Goal: Book appointment/travel/reservation

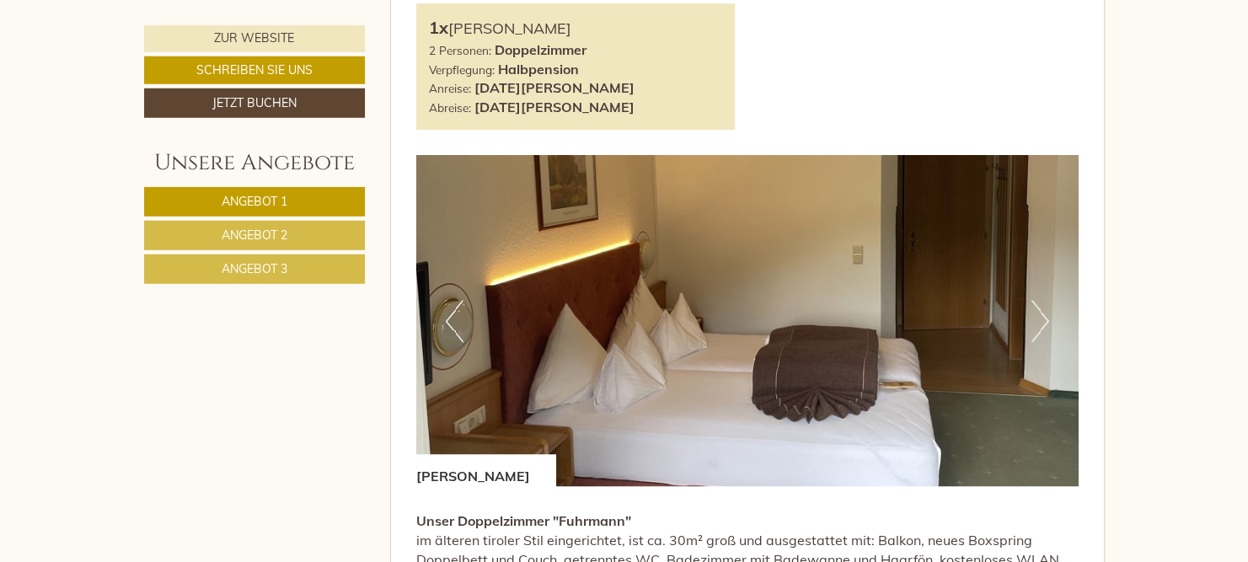
scroll to position [978, 0]
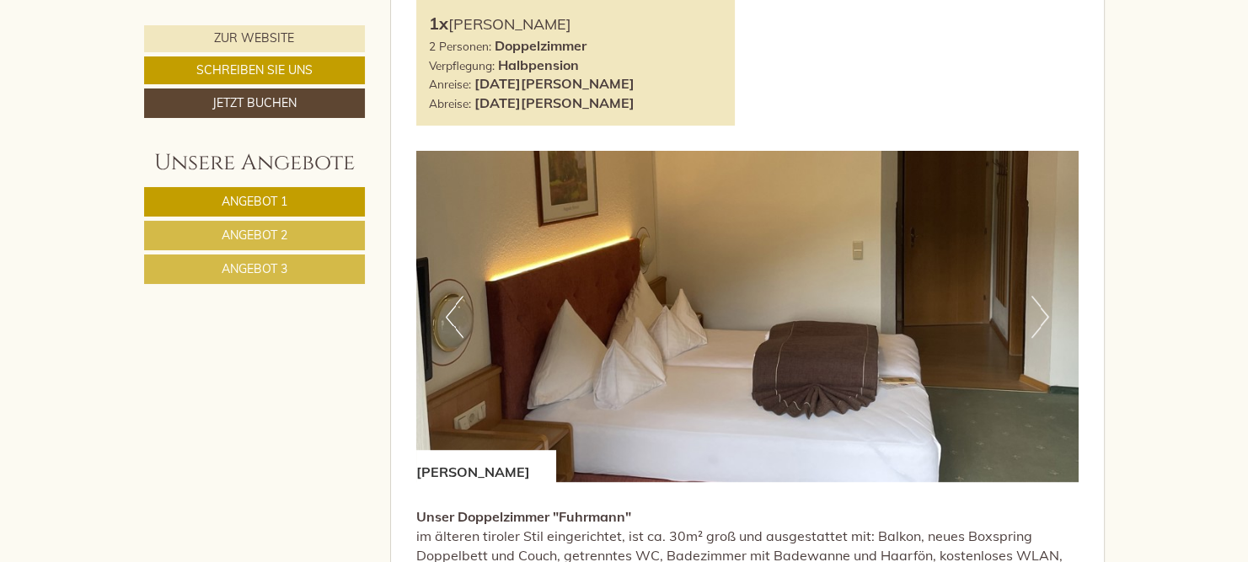
click at [1028, 318] on img at bounding box center [747, 316] width 662 height 331
click at [1042, 316] on button "Next" at bounding box center [1040, 317] width 18 height 42
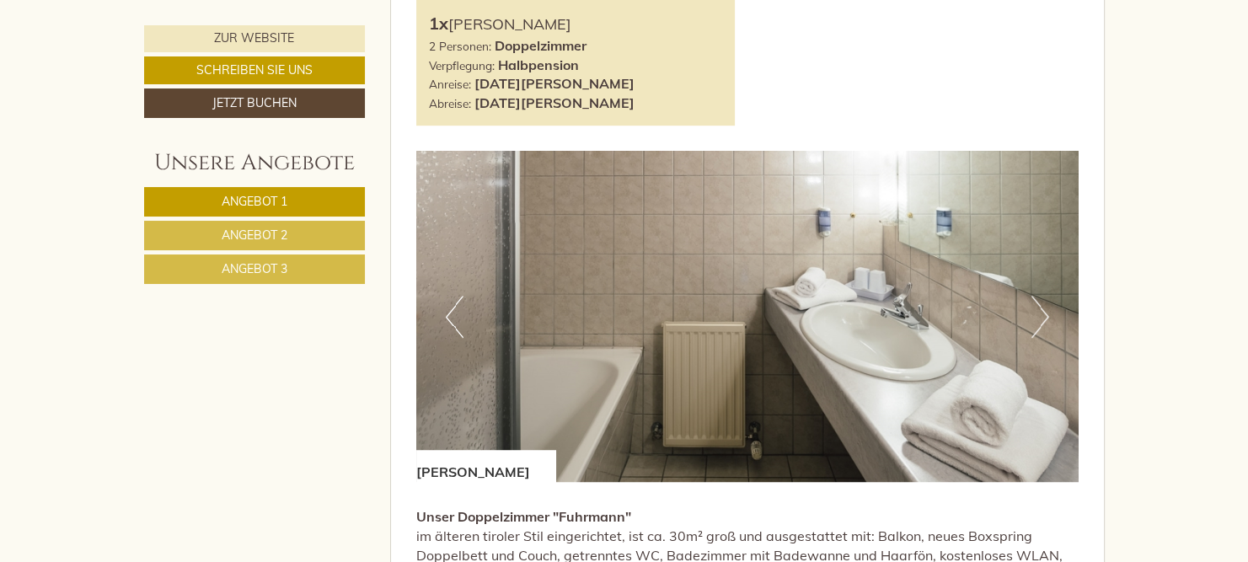
click at [453, 316] on button "Previous" at bounding box center [455, 317] width 18 height 42
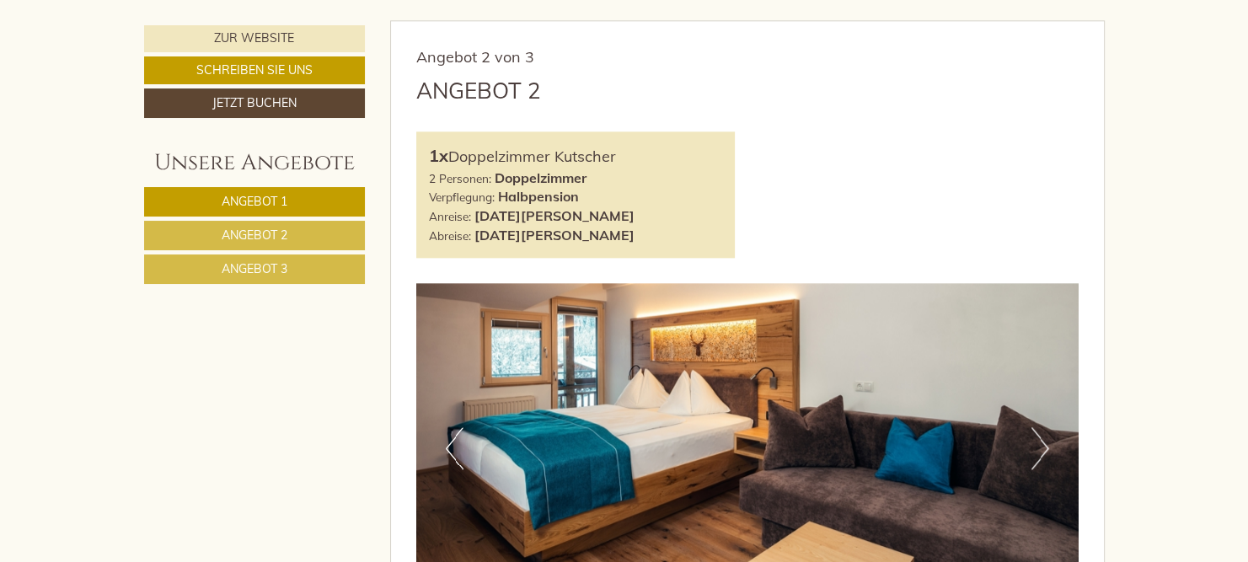
scroll to position [2046, 0]
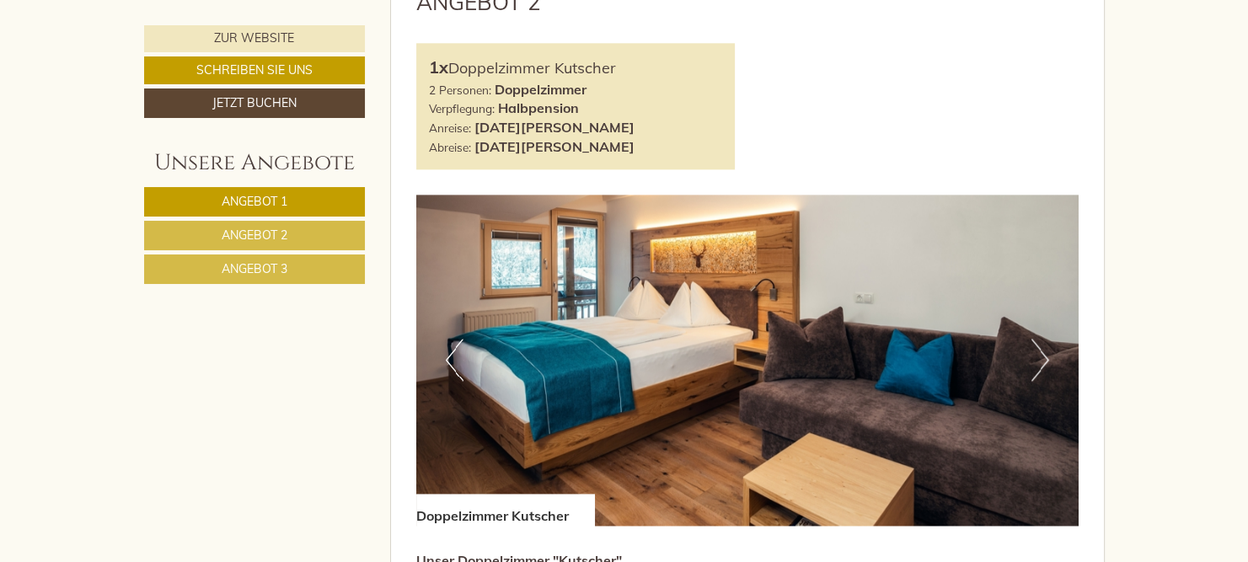
click at [1048, 357] on button "Next" at bounding box center [1040, 360] width 18 height 42
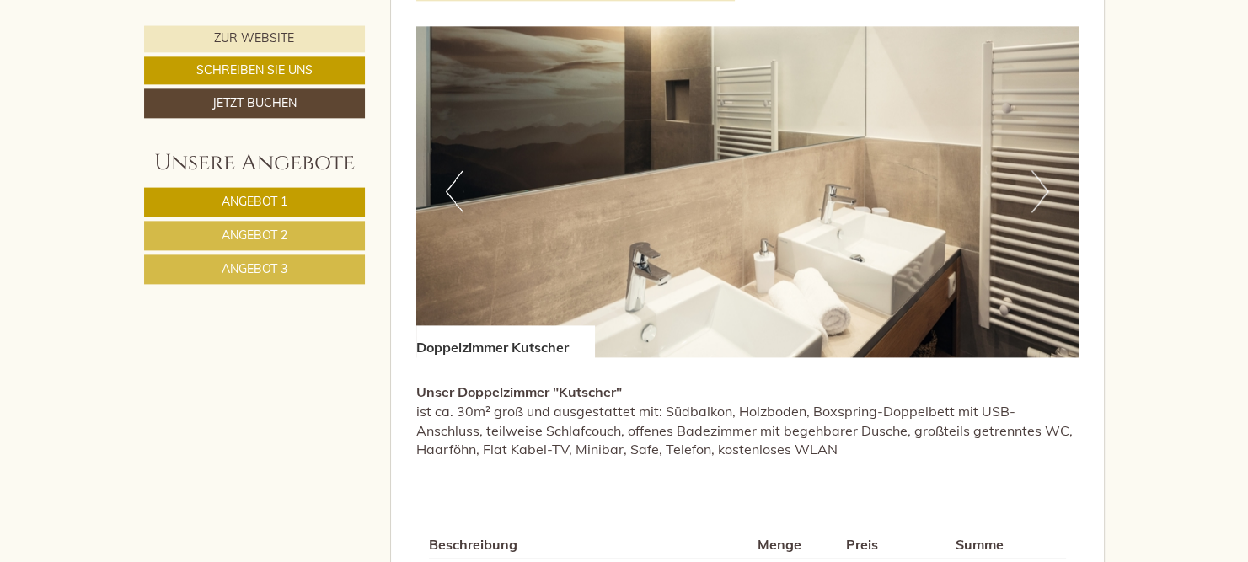
scroll to position [2224, 0]
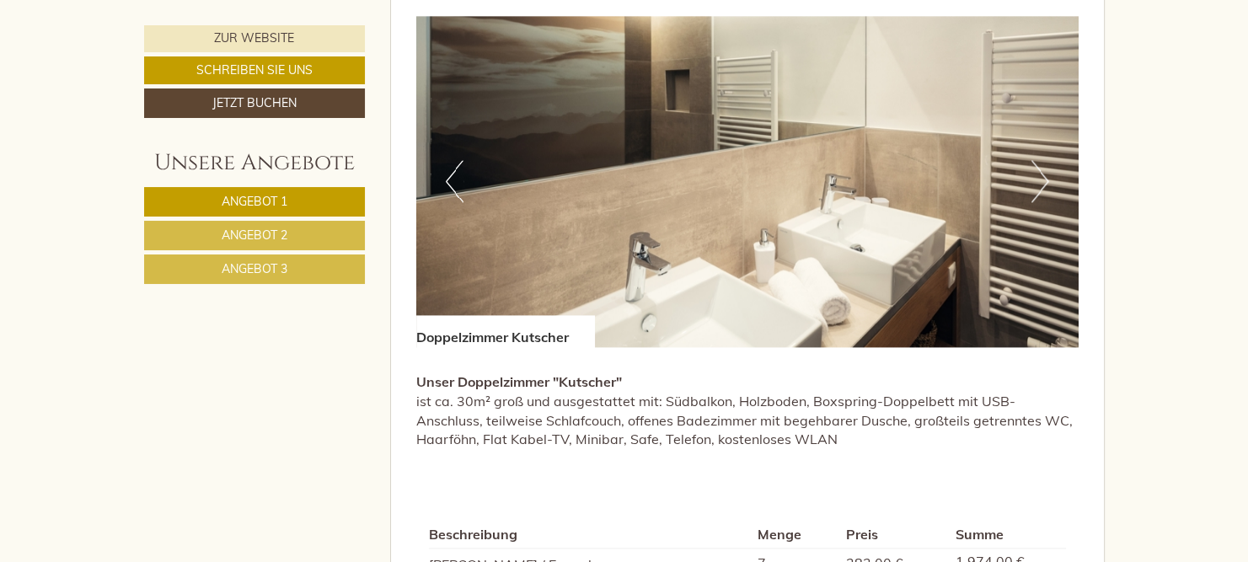
click at [1036, 187] on button "Next" at bounding box center [1040, 181] width 18 height 42
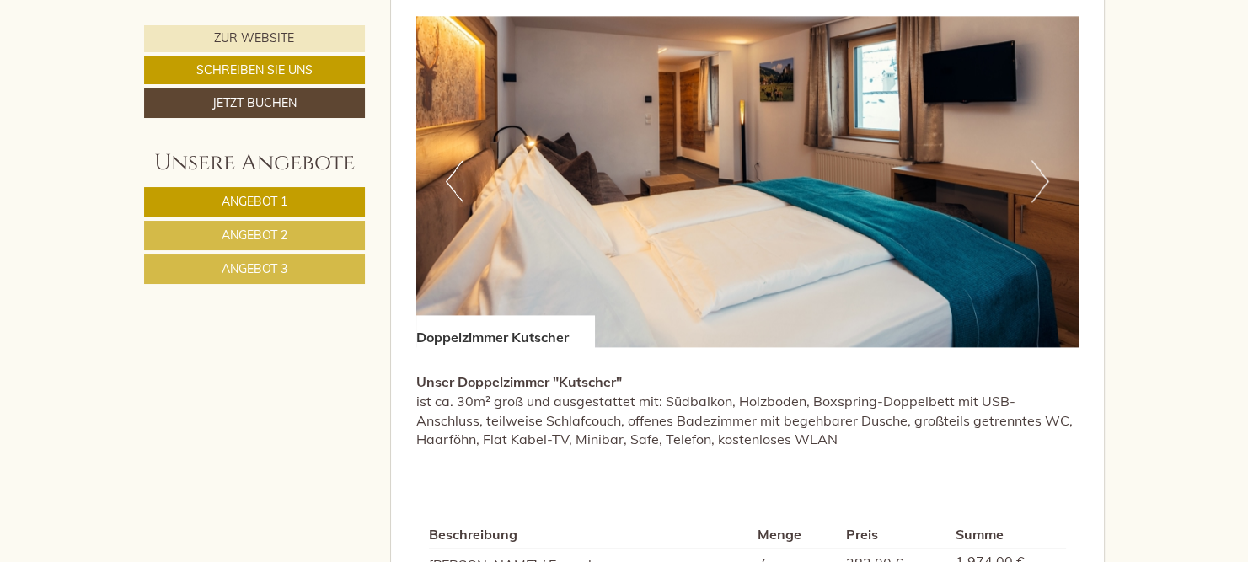
click at [1036, 187] on button "Next" at bounding box center [1040, 181] width 18 height 42
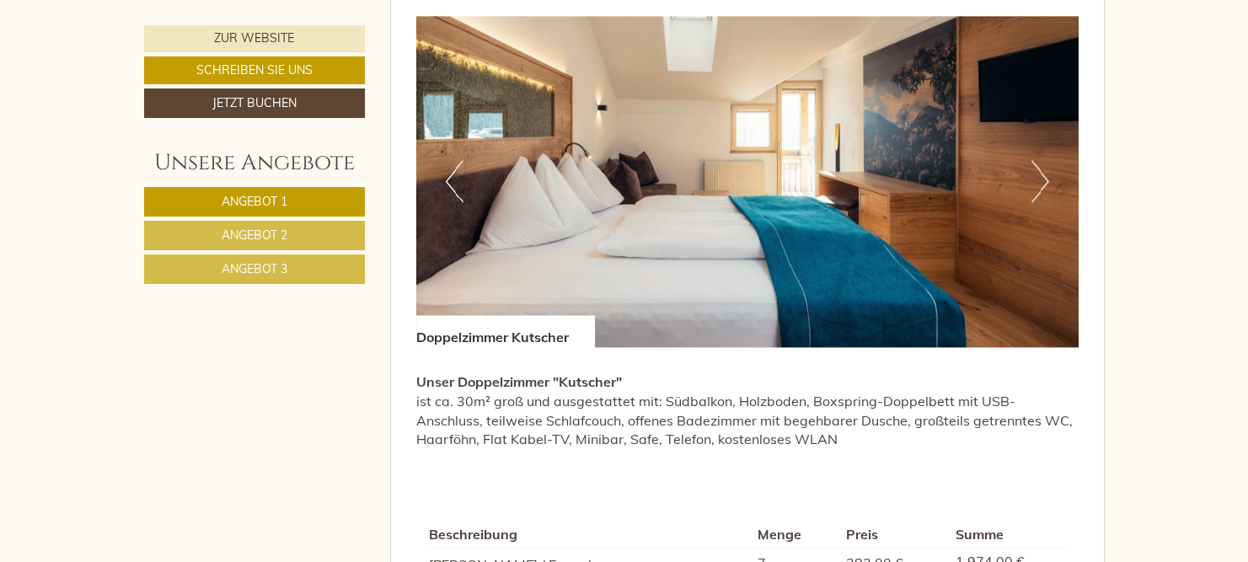
click at [1036, 187] on button "Next" at bounding box center [1040, 181] width 18 height 42
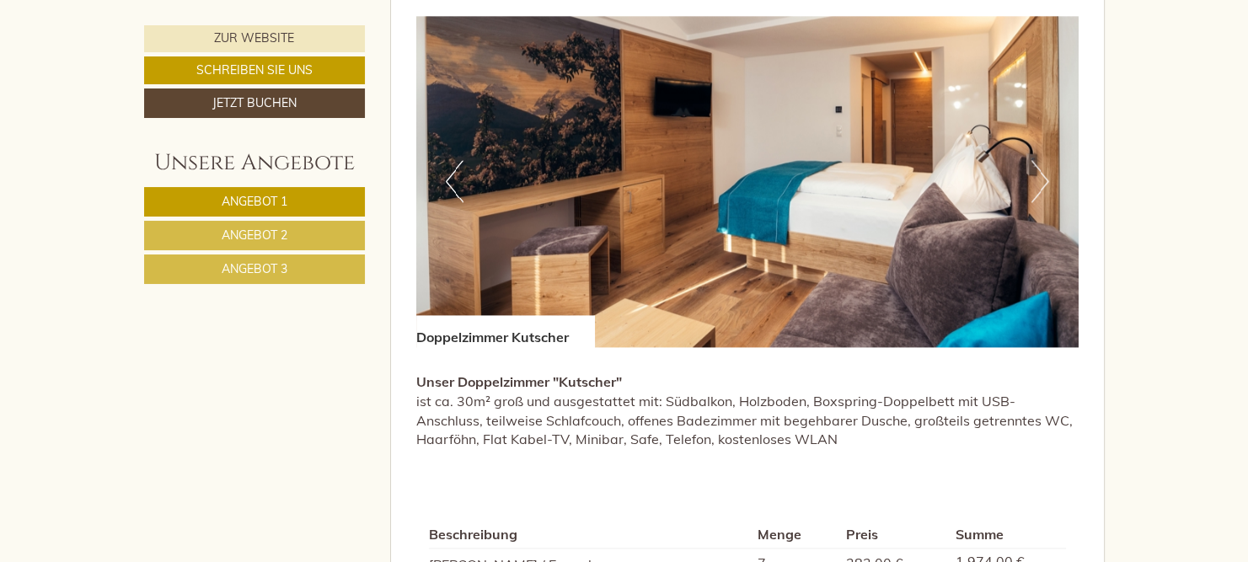
click at [1036, 187] on button "Next" at bounding box center [1040, 181] width 18 height 42
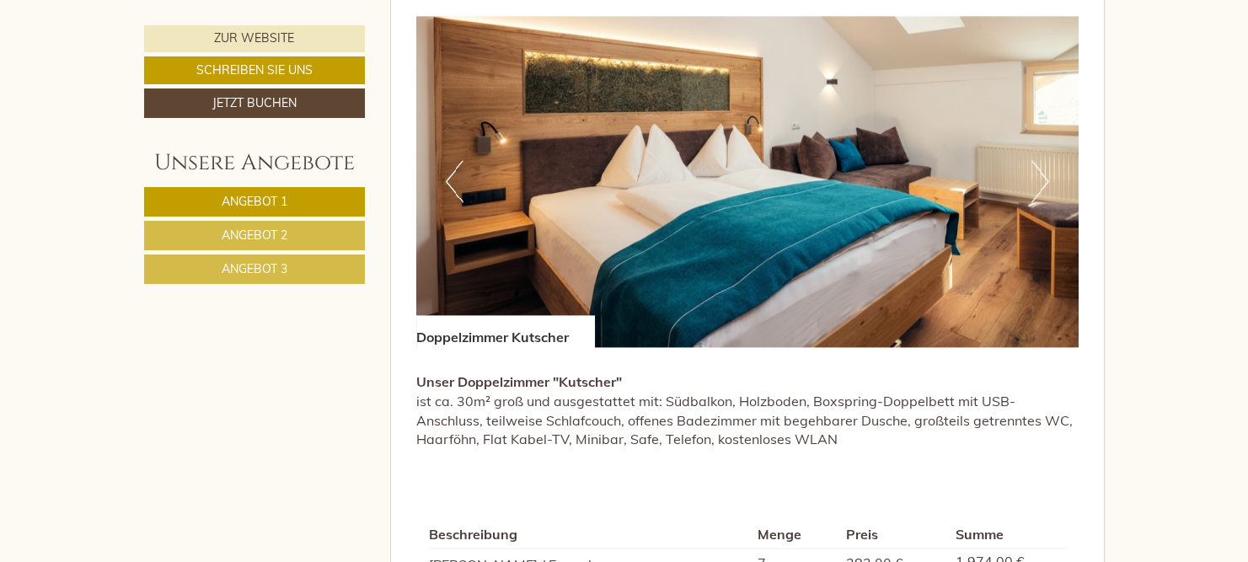
click at [1054, 173] on img at bounding box center [747, 181] width 662 height 331
click at [1037, 179] on button "Next" at bounding box center [1040, 181] width 18 height 42
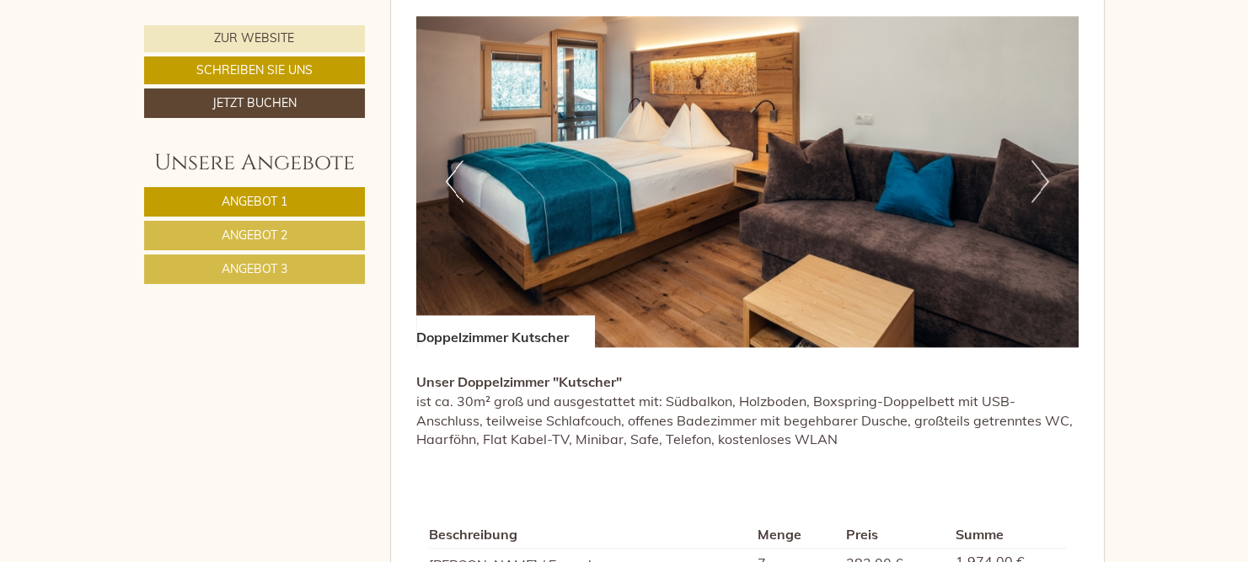
click at [1037, 179] on button "Next" at bounding box center [1040, 181] width 18 height 42
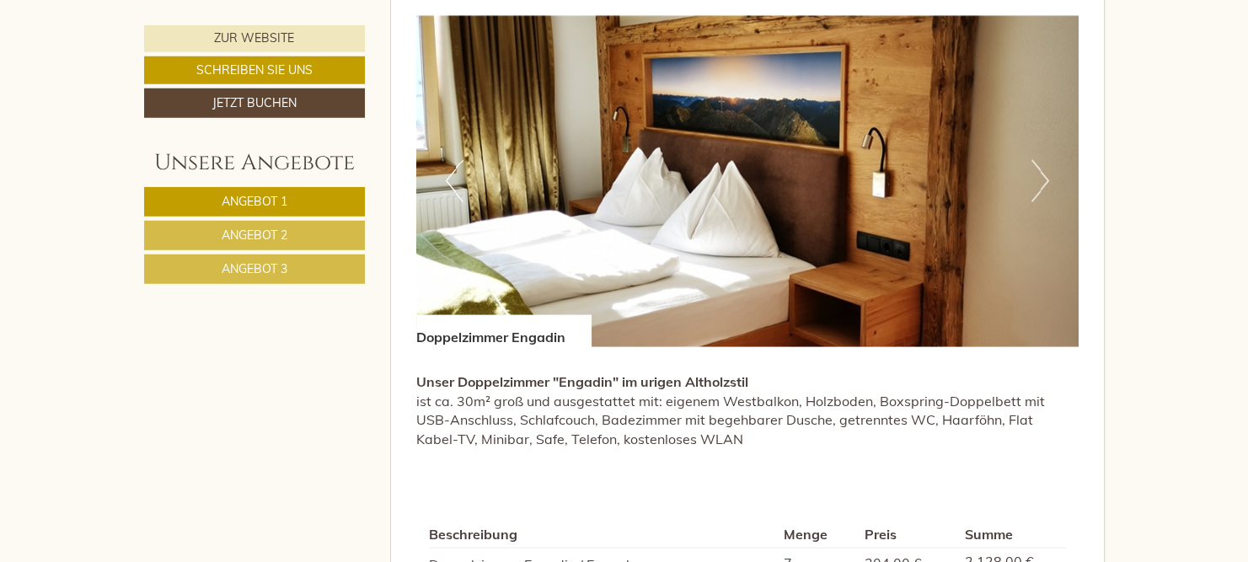
scroll to position [3380, 0]
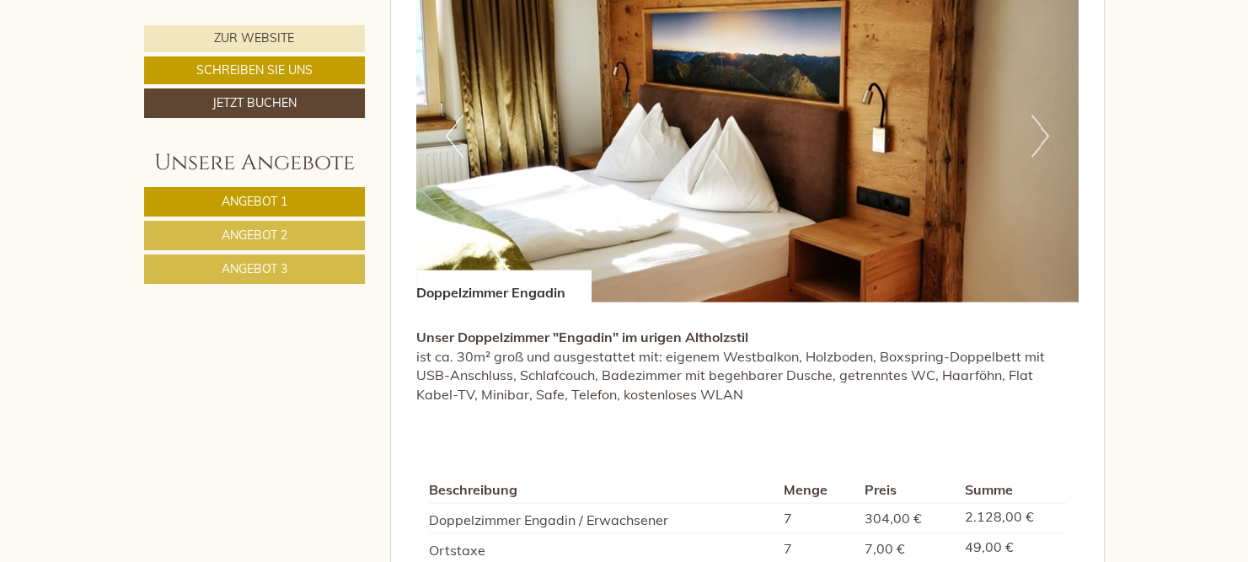
click at [1041, 139] on button "Next" at bounding box center [1040, 136] width 18 height 42
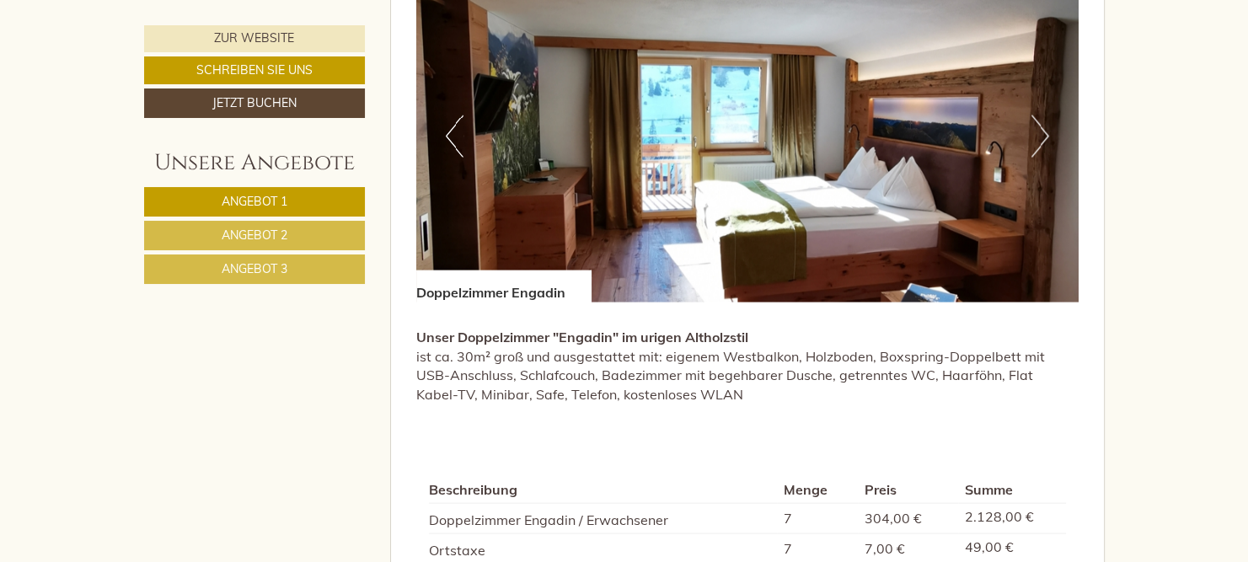
click at [1041, 139] on button "Next" at bounding box center [1040, 136] width 18 height 42
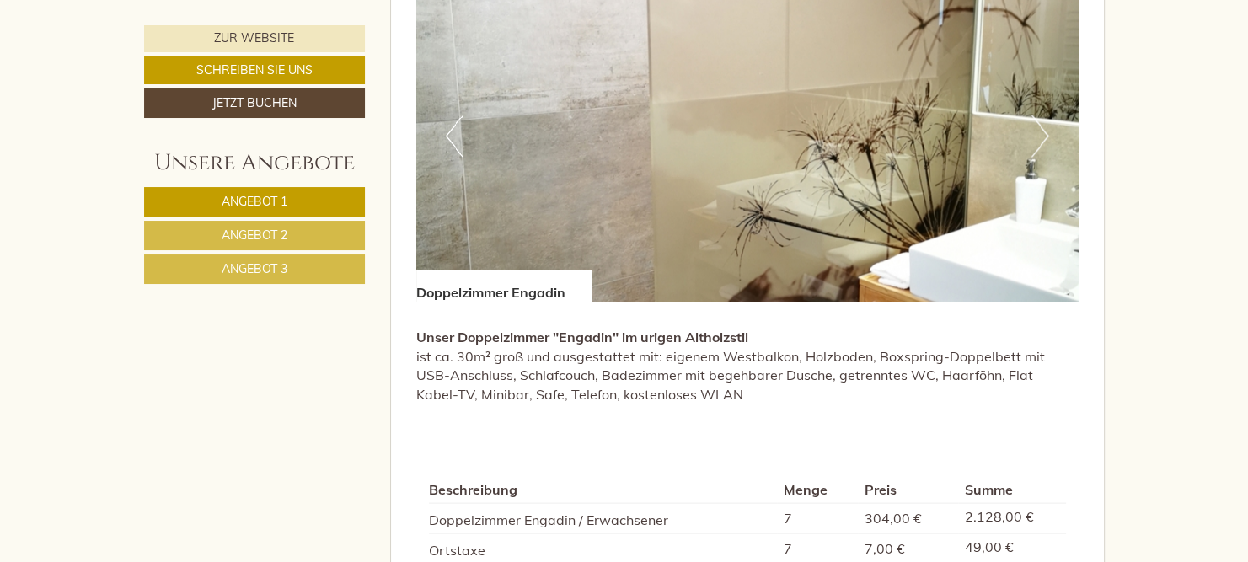
click at [1041, 139] on button "Next" at bounding box center [1040, 136] width 18 height 42
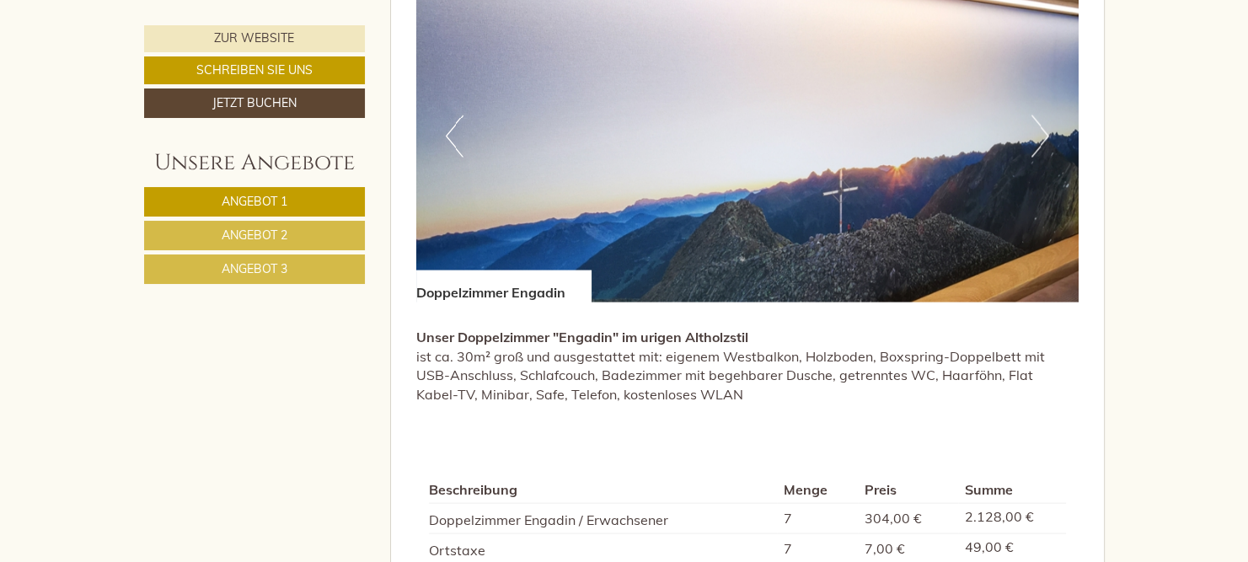
click at [1041, 139] on button "Next" at bounding box center [1040, 136] width 18 height 42
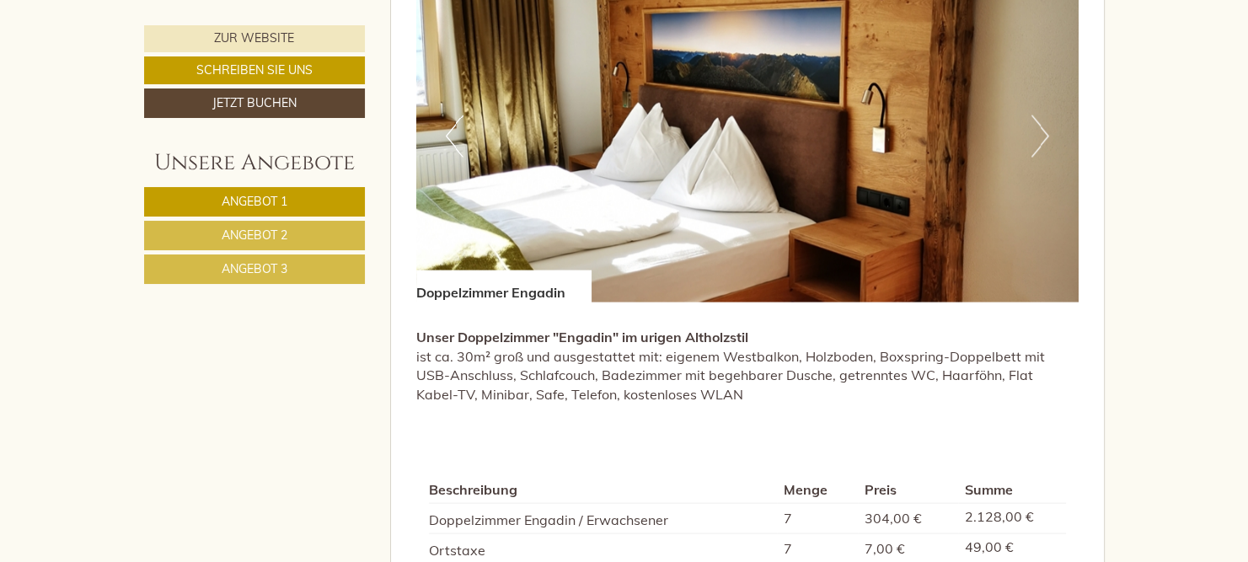
click at [1041, 139] on button "Next" at bounding box center [1040, 136] width 18 height 42
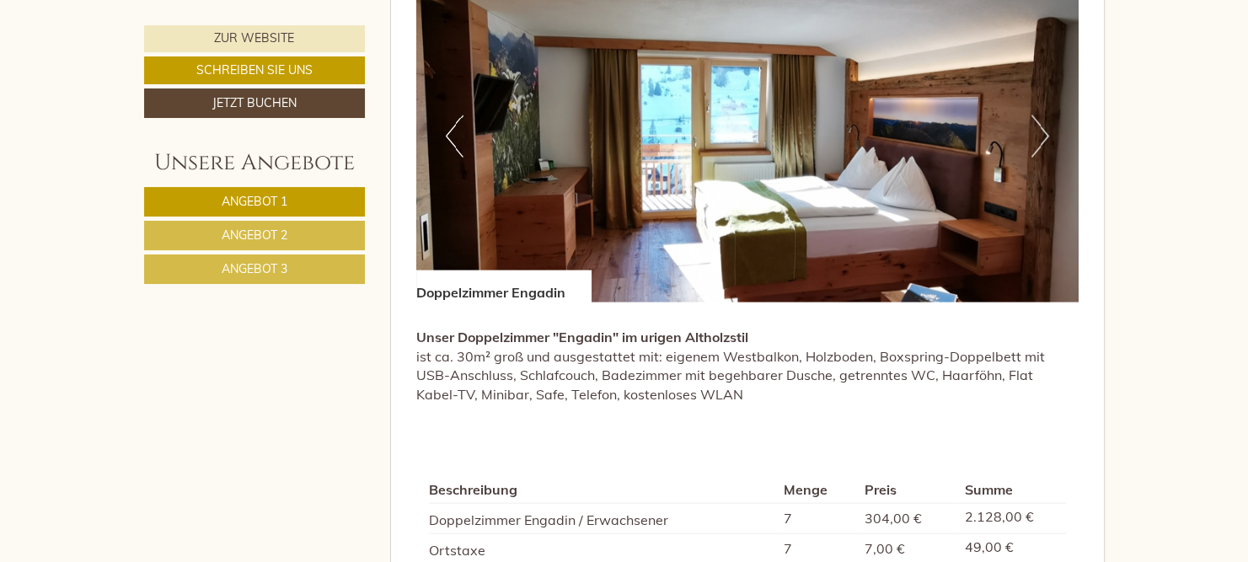
click at [1041, 139] on button "Next" at bounding box center [1040, 136] width 18 height 42
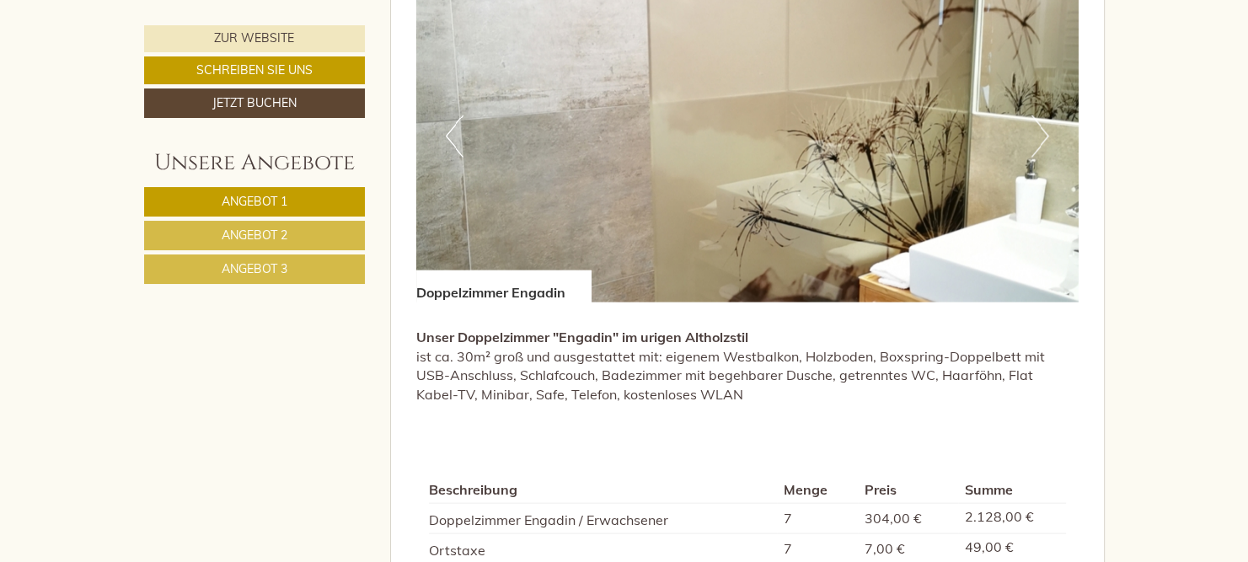
click at [1036, 145] on button "Next" at bounding box center [1040, 136] width 18 height 42
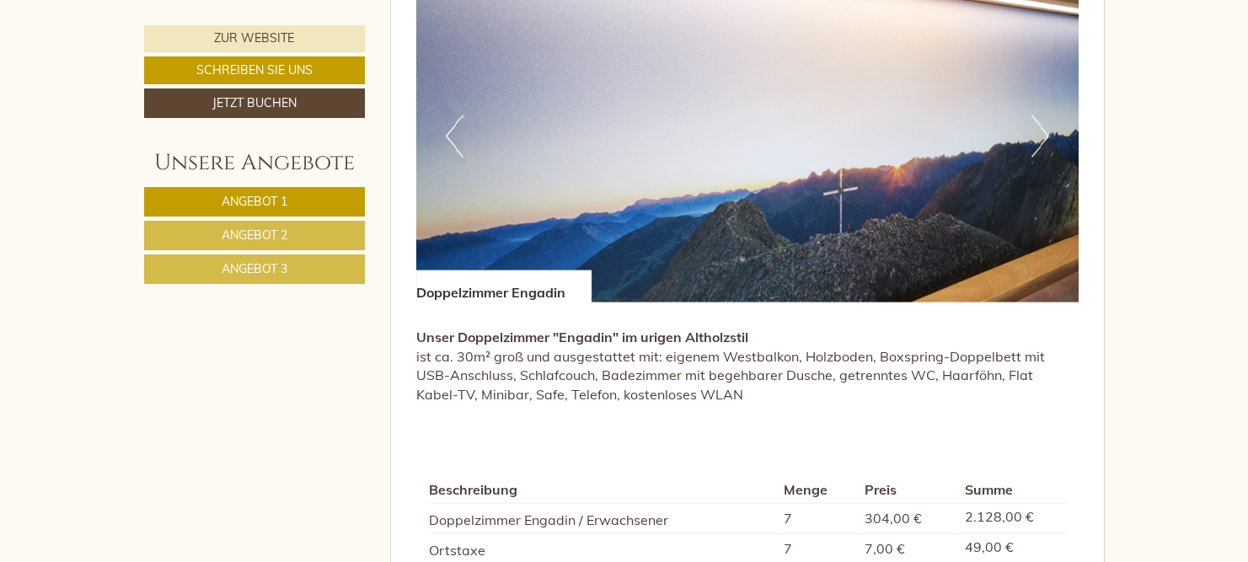
click at [1036, 145] on button "Next" at bounding box center [1040, 136] width 18 height 42
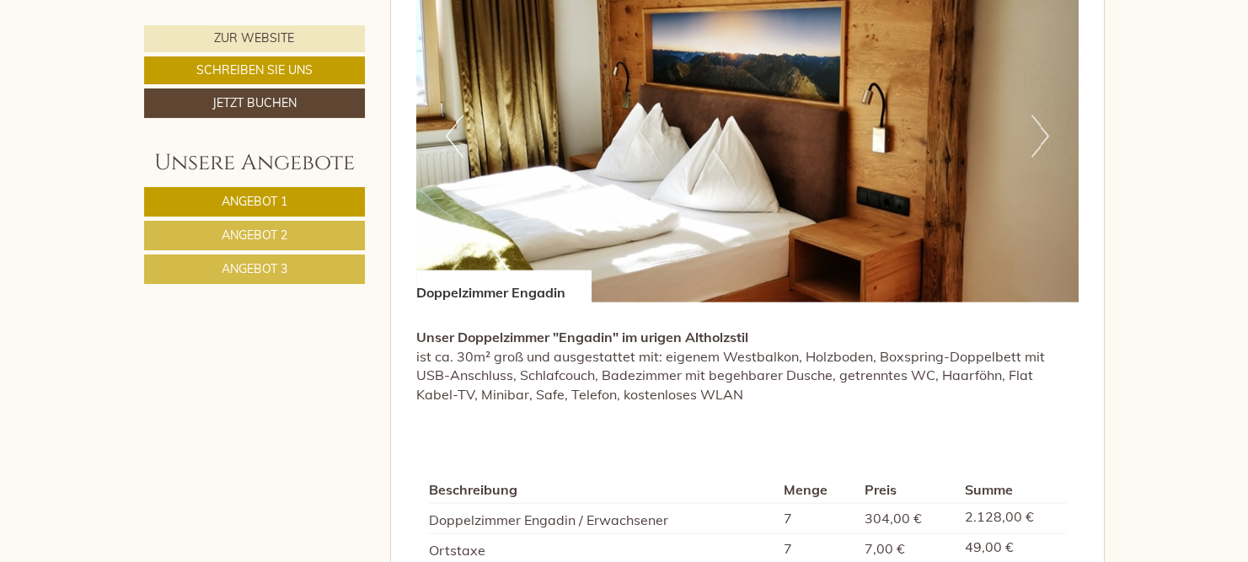
click at [1036, 145] on button "Next" at bounding box center [1040, 136] width 18 height 42
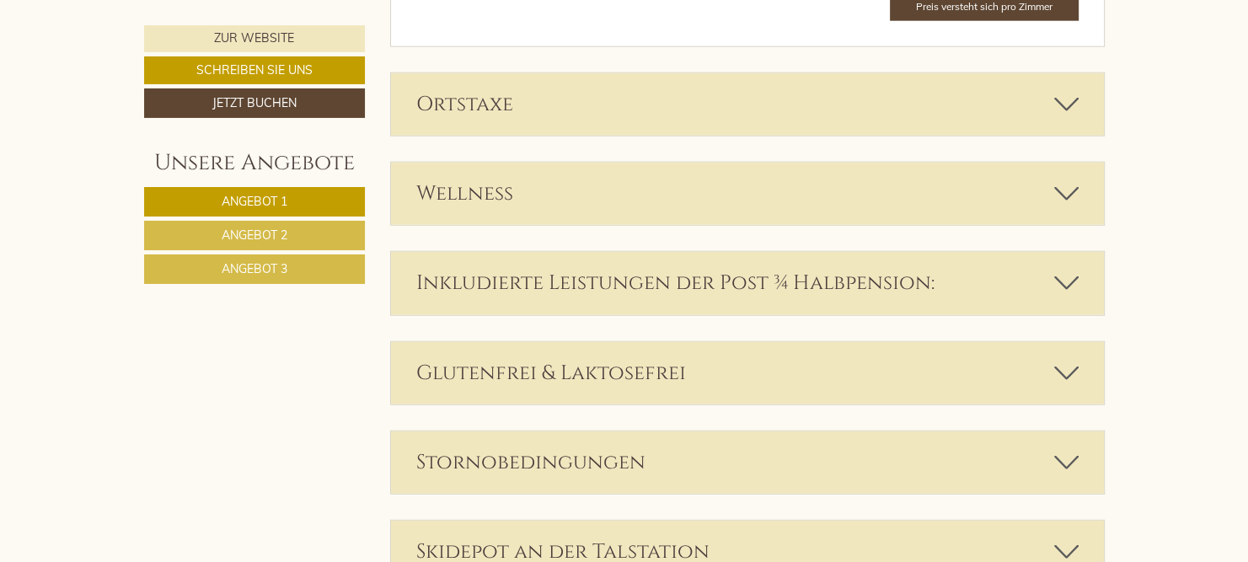
scroll to position [4092, 0]
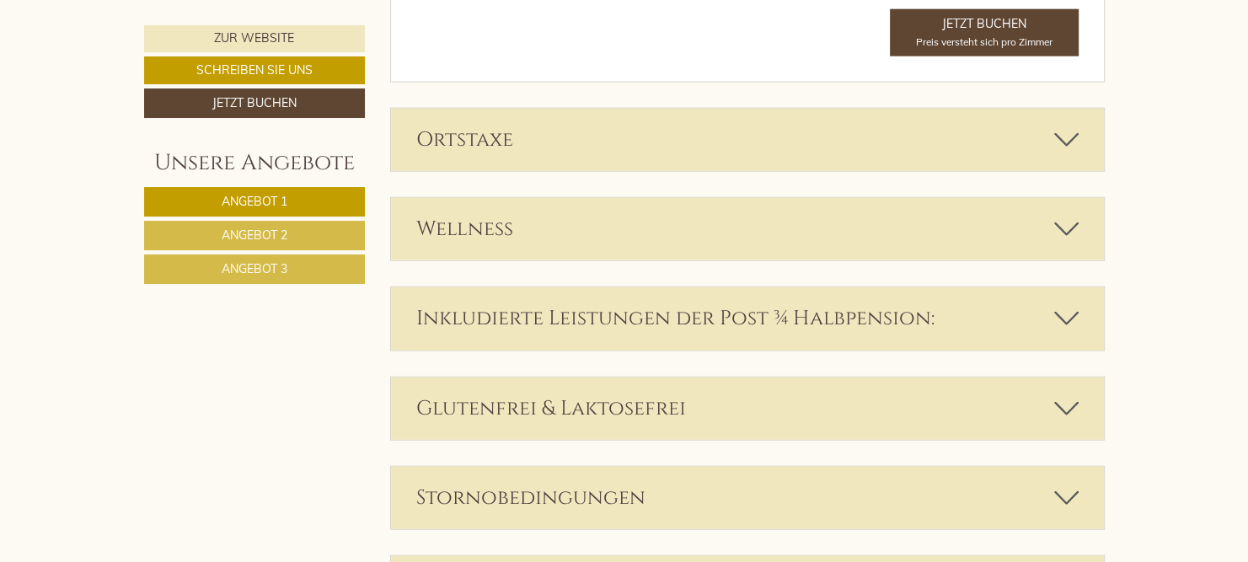
click at [687, 204] on div "Wellness" at bounding box center [747, 229] width 713 height 62
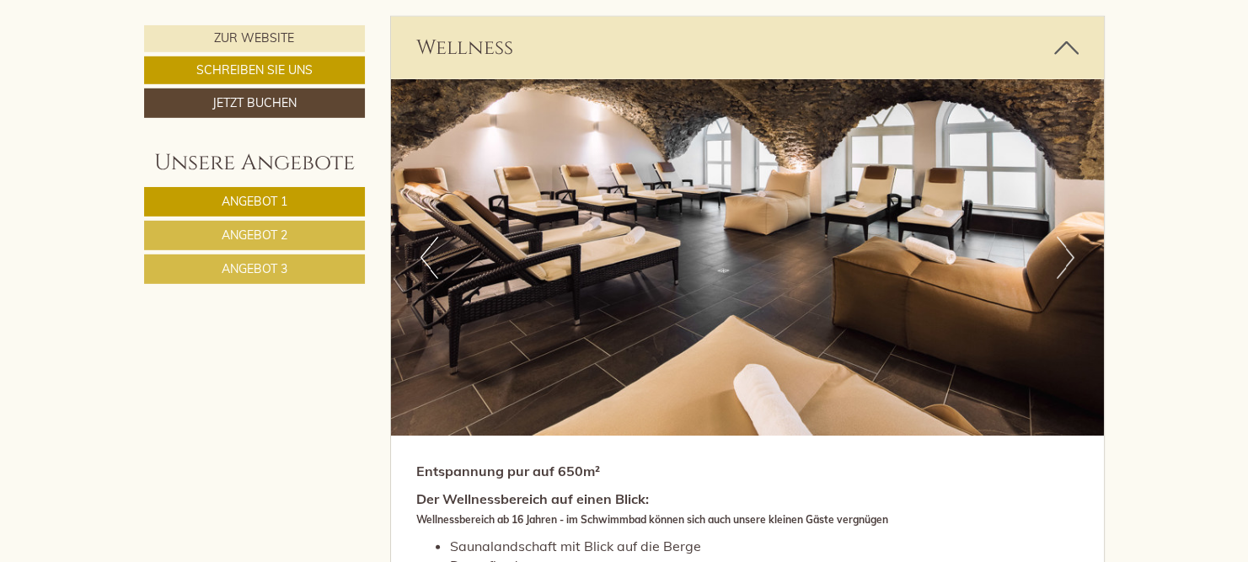
scroll to position [4270, 0]
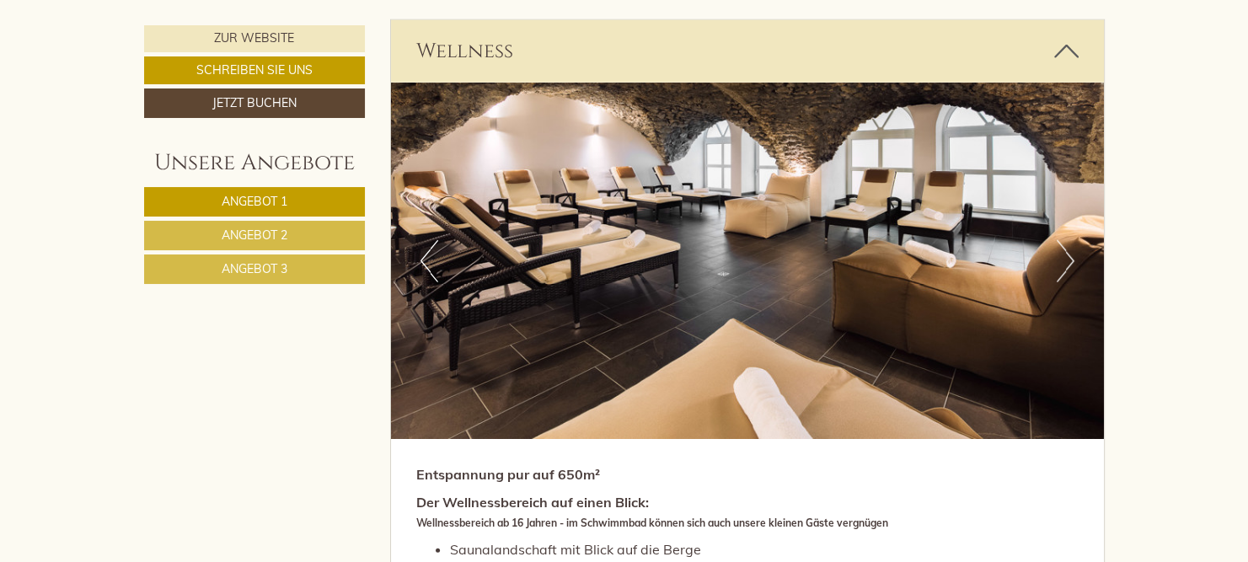
click at [1062, 249] on button "Next" at bounding box center [1066, 261] width 18 height 42
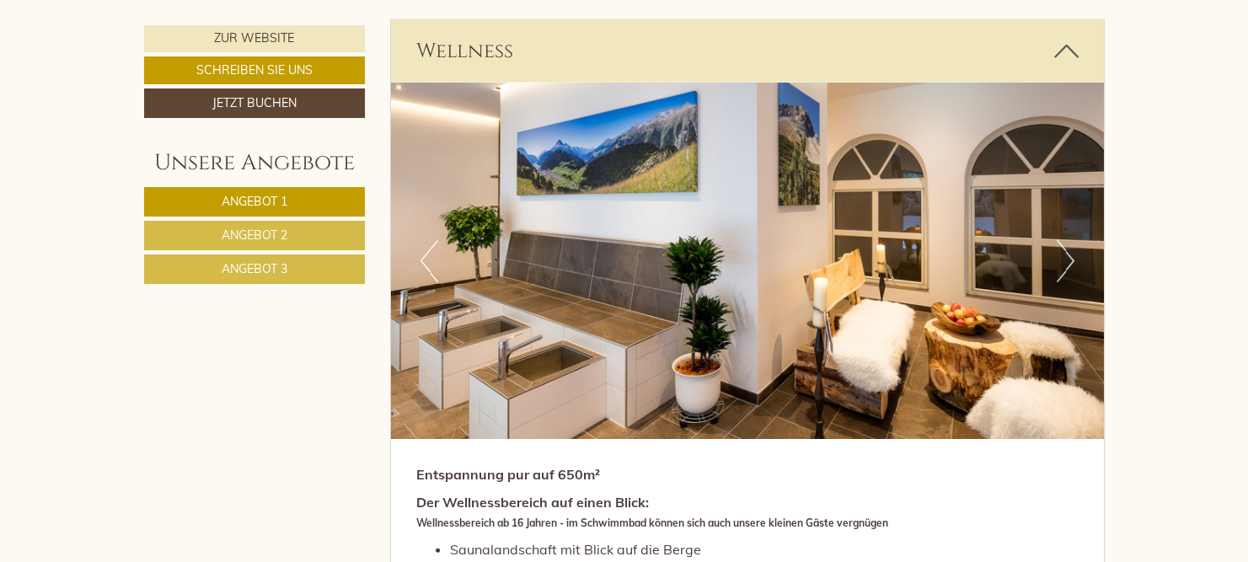
click at [1060, 249] on button "Next" at bounding box center [1066, 261] width 18 height 42
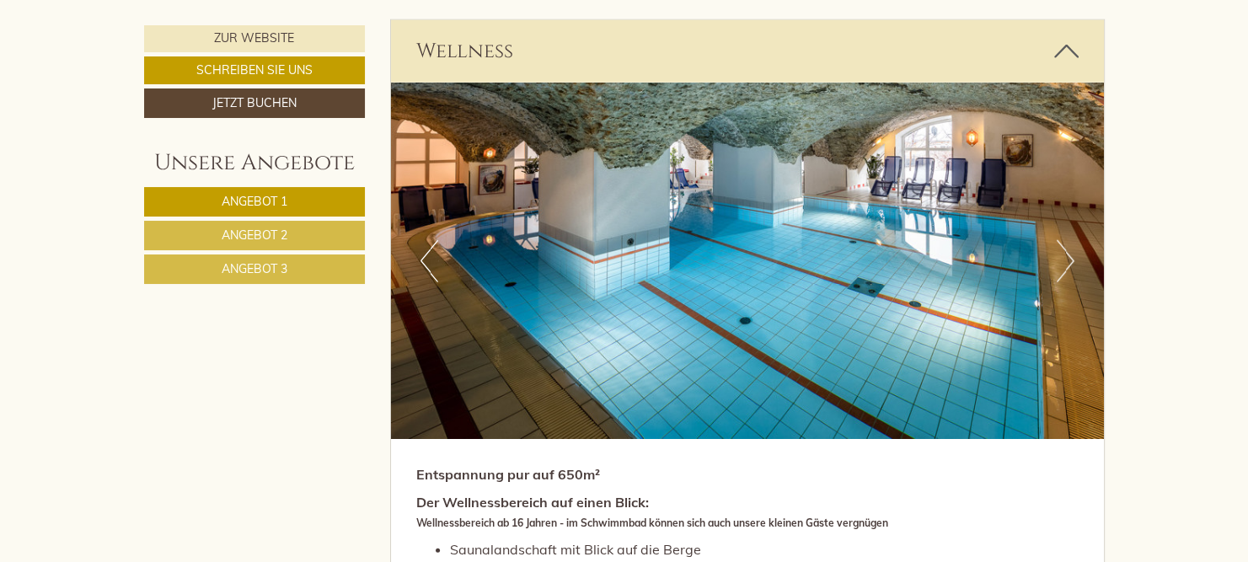
click at [1060, 249] on button "Next" at bounding box center [1066, 261] width 18 height 42
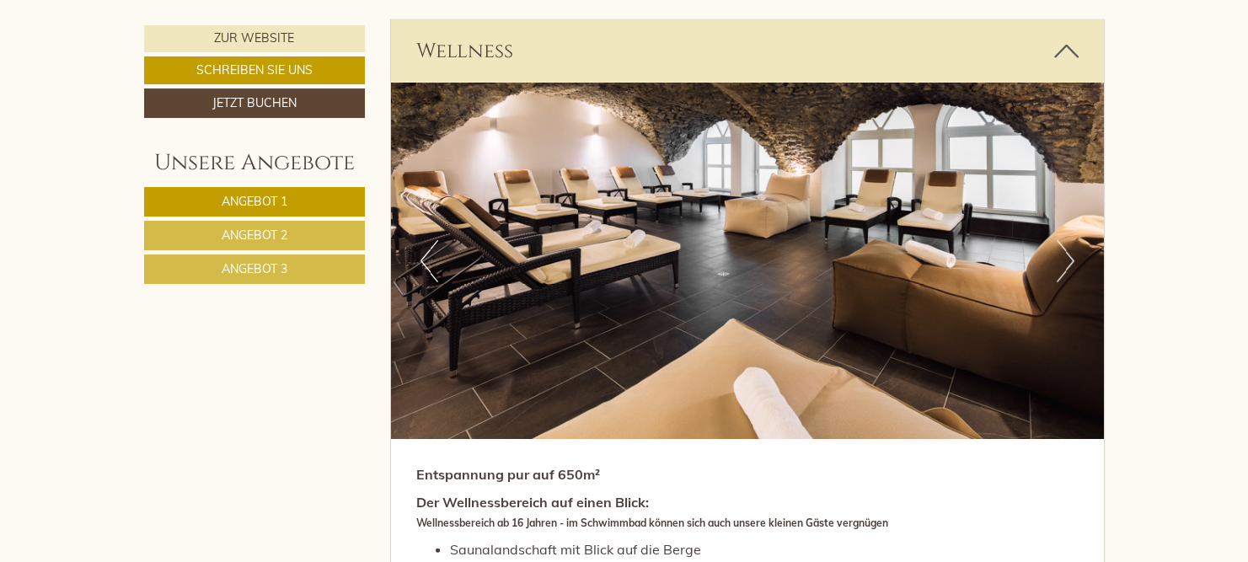
click at [1060, 249] on button "Next" at bounding box center [1066, 261] width 18 height 42
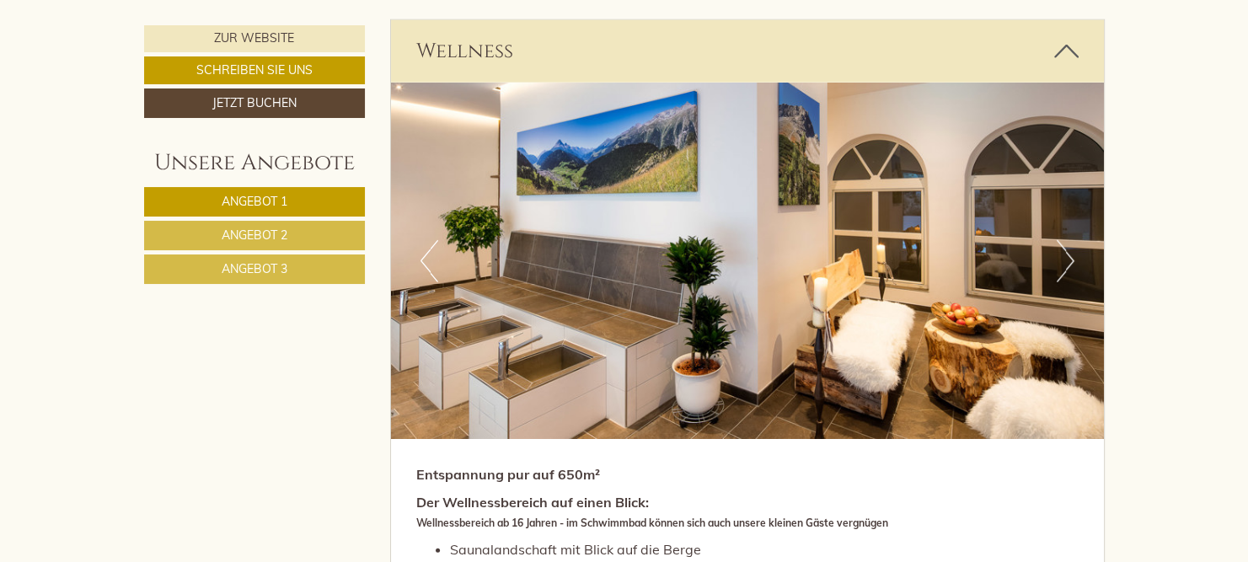
click at [1060, 249] on button "Next" at bounding box center [1066, 261] width 18 height 42
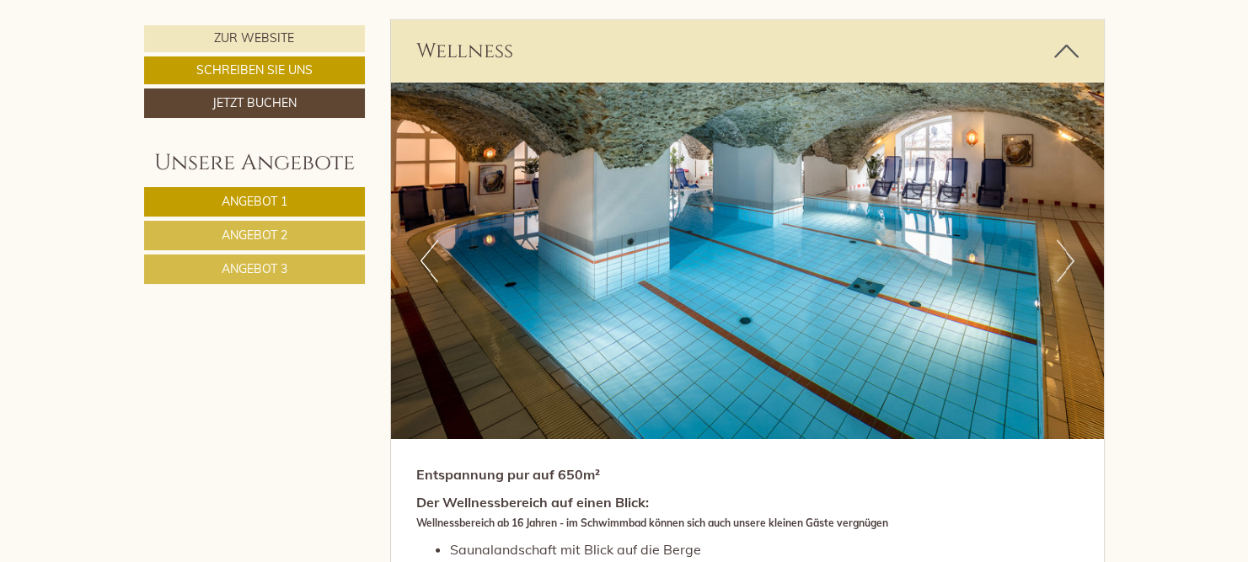
click at [1060, 249] on button "Next" at bounding box center [1066, 261] width 18 height 42
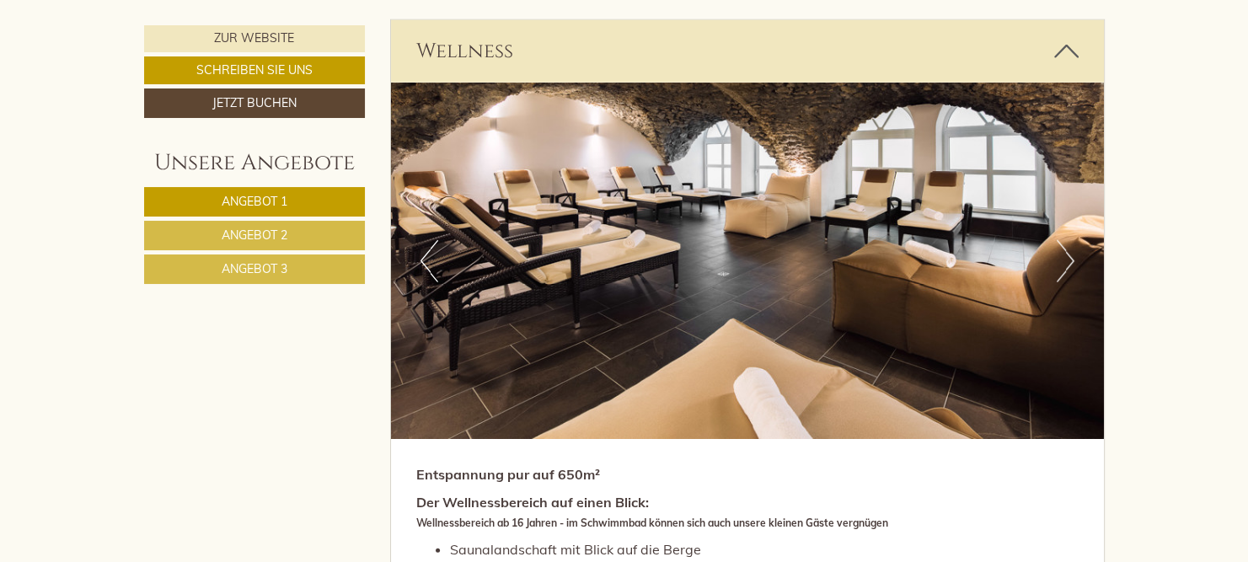
click at [1060, 249] on button "Next" at bounding box center [1066, 261] width 18 height 42
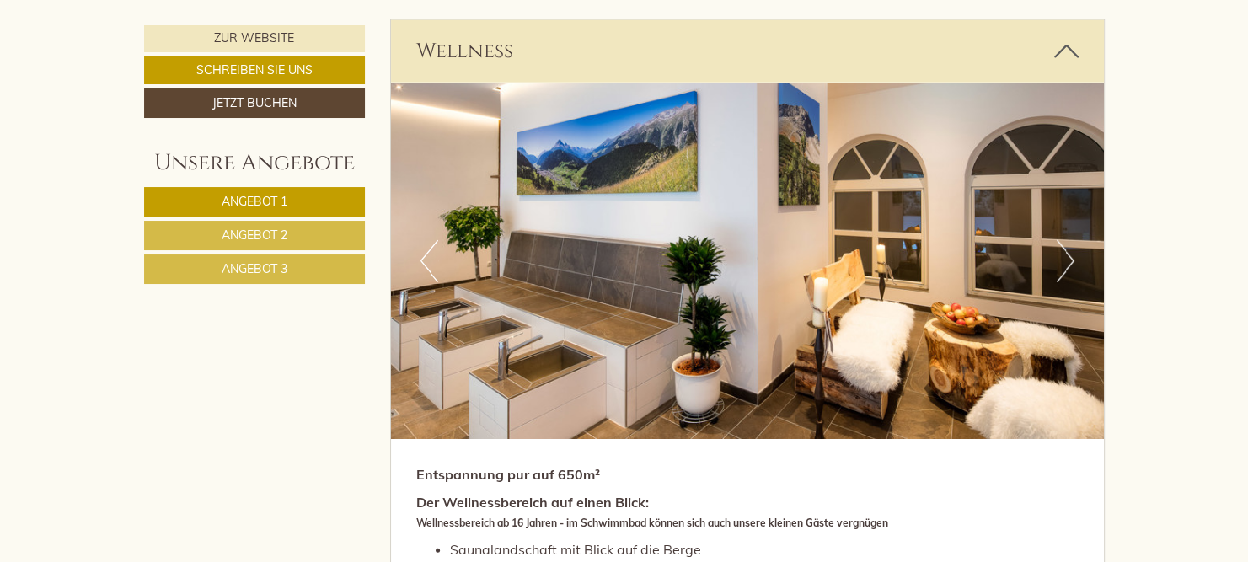
click at [1065, 254] on button "Next" at bounding box center [1066, 261] width 18 height 42
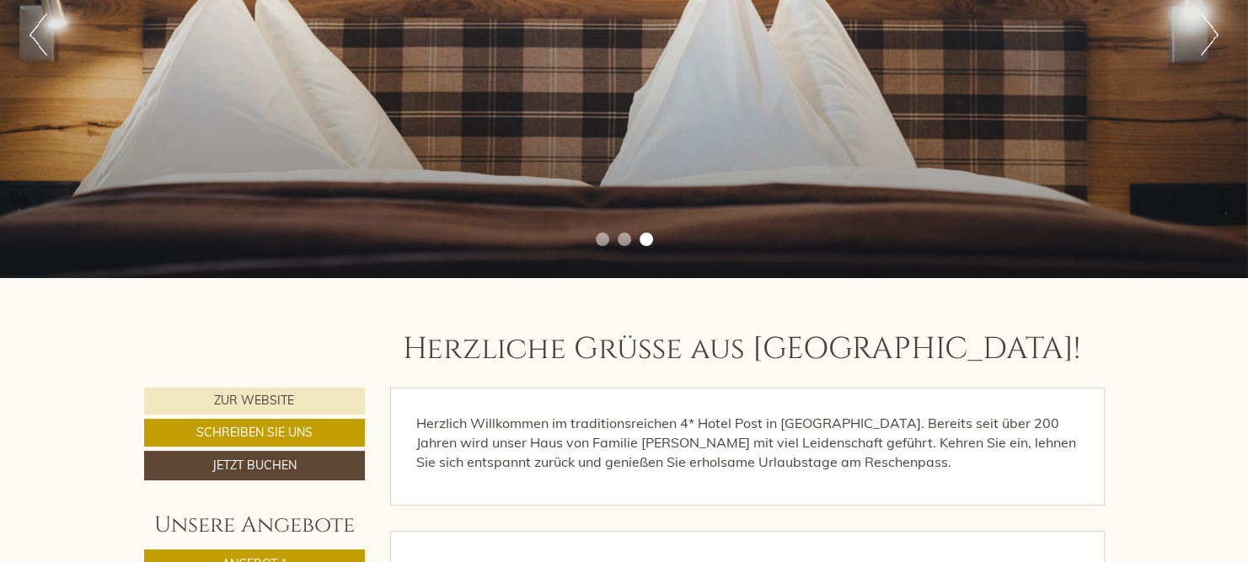
scroll to position [88, 0]
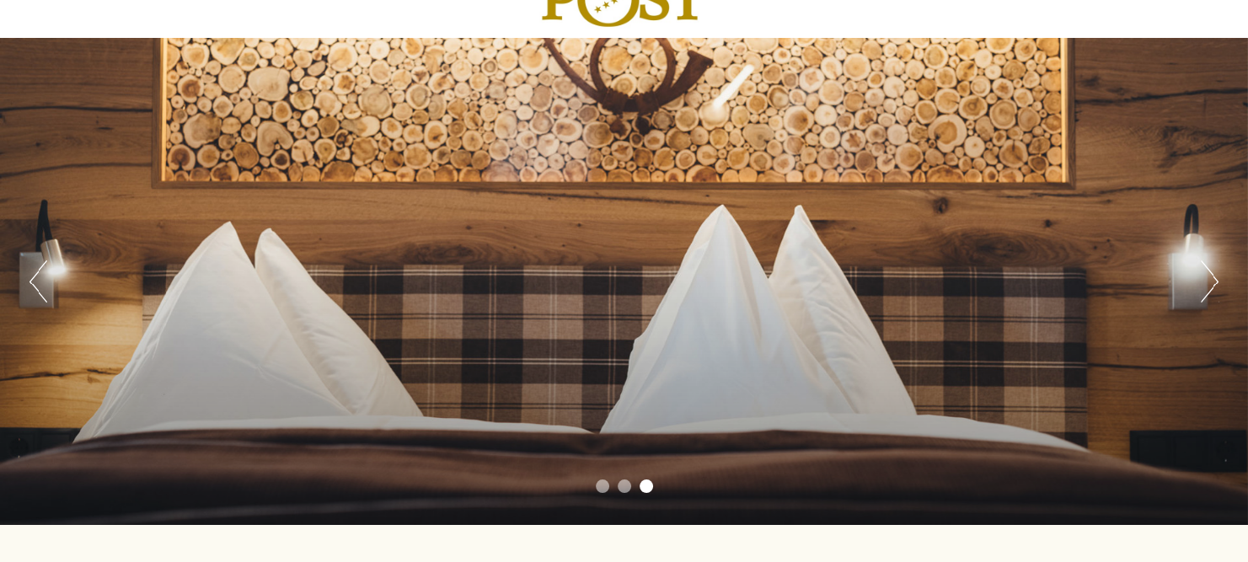
click at [1221, 285] on div "Previous Next 1 2 3" at bounding box center [624, 281] width 1248 height 487
click at [1212, 281] on button "Next" at bounding box center [1210, 281] width 18 height 42
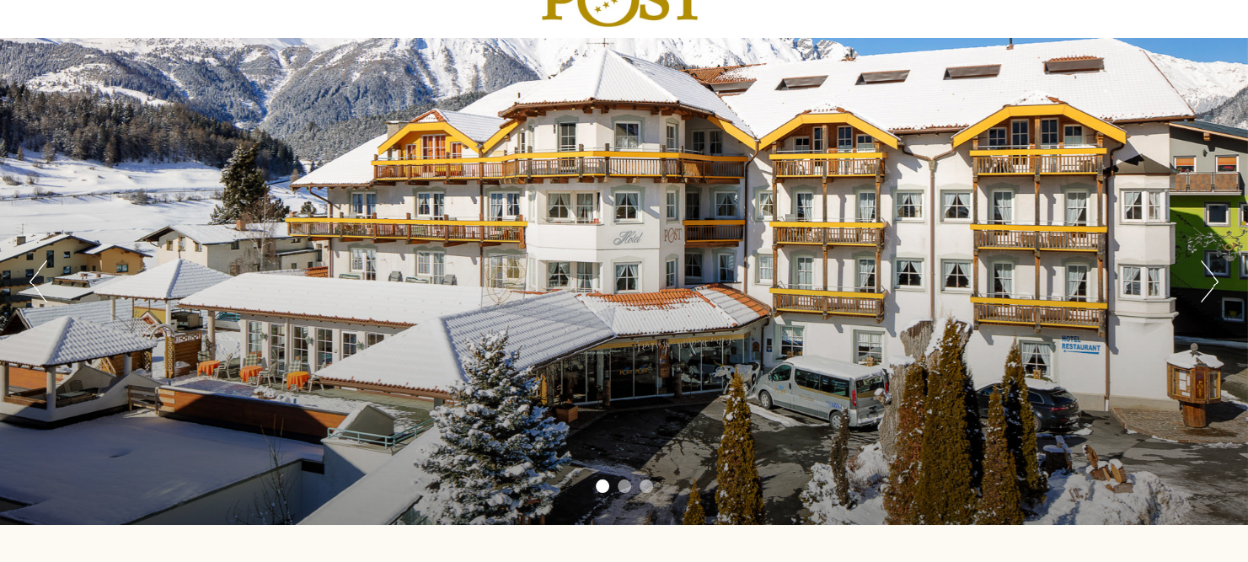
click at [1212, 278] on button "Next" at bounding box center [1210, 281] width 18 height 42
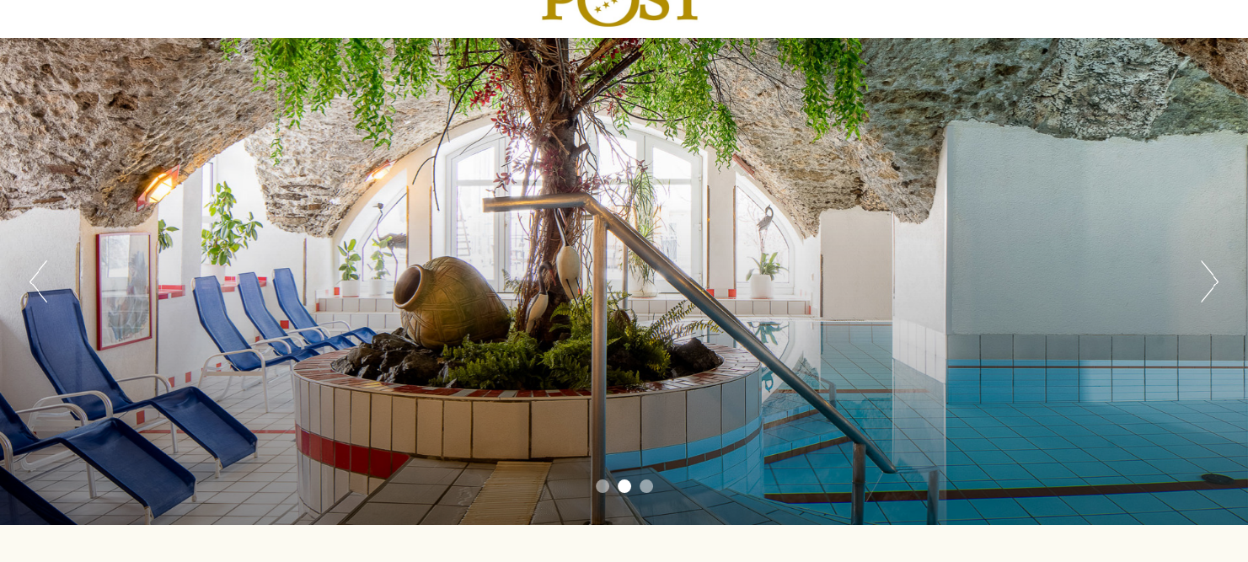
click at [1214, 272] on button "Next" at bounding box center [1210, 281] width 18 height 42
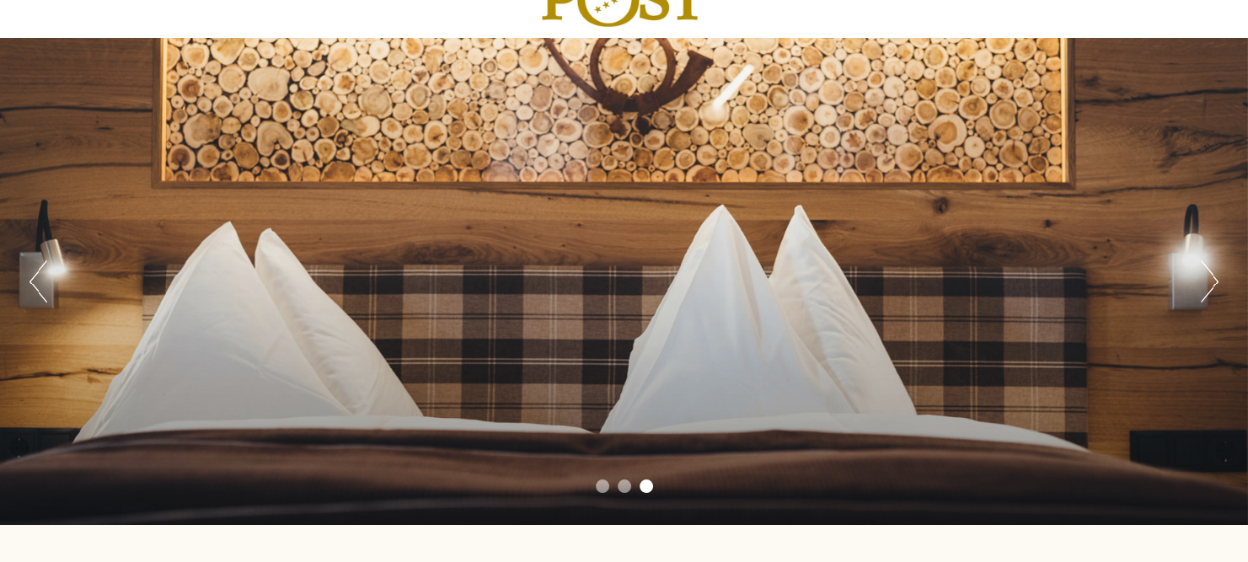
click at [1215, 270] on button "Next" at bounding box center [1210, 281] width 18 height 42
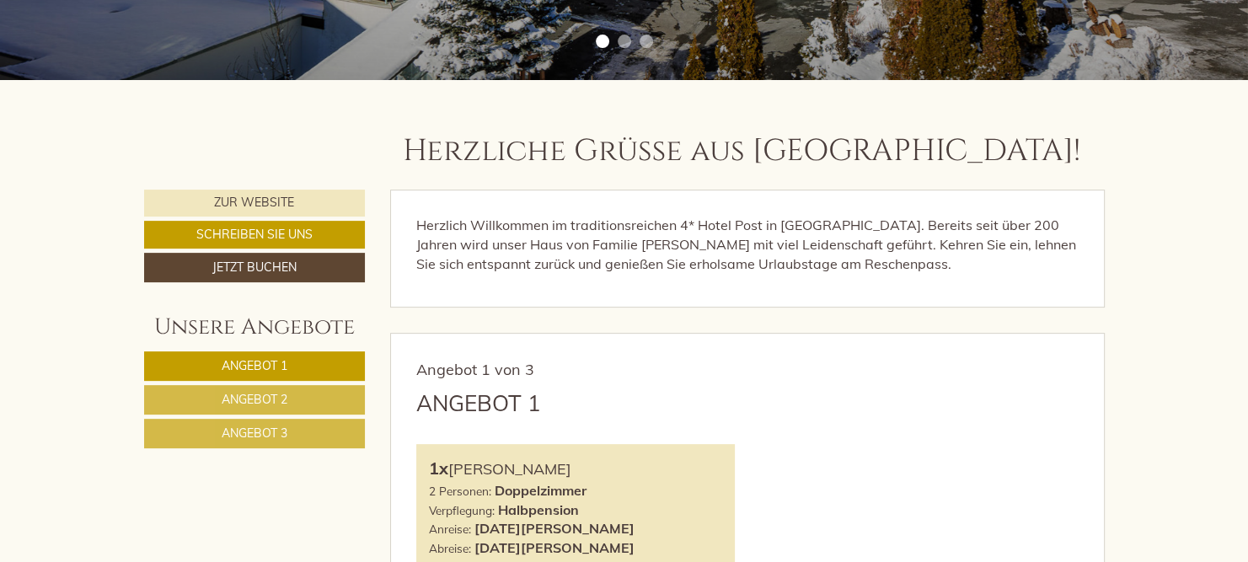
scroll to position [623, 0]
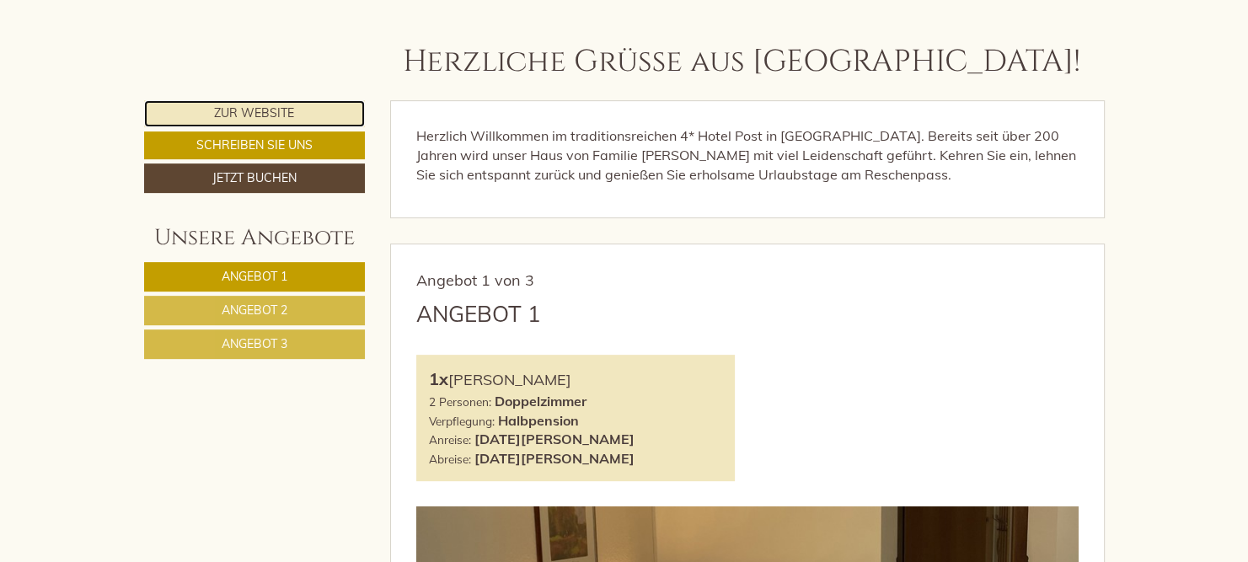
click at [256, 109] on link "Zur Website" at bounding box center [255, 113] width 222 height 27
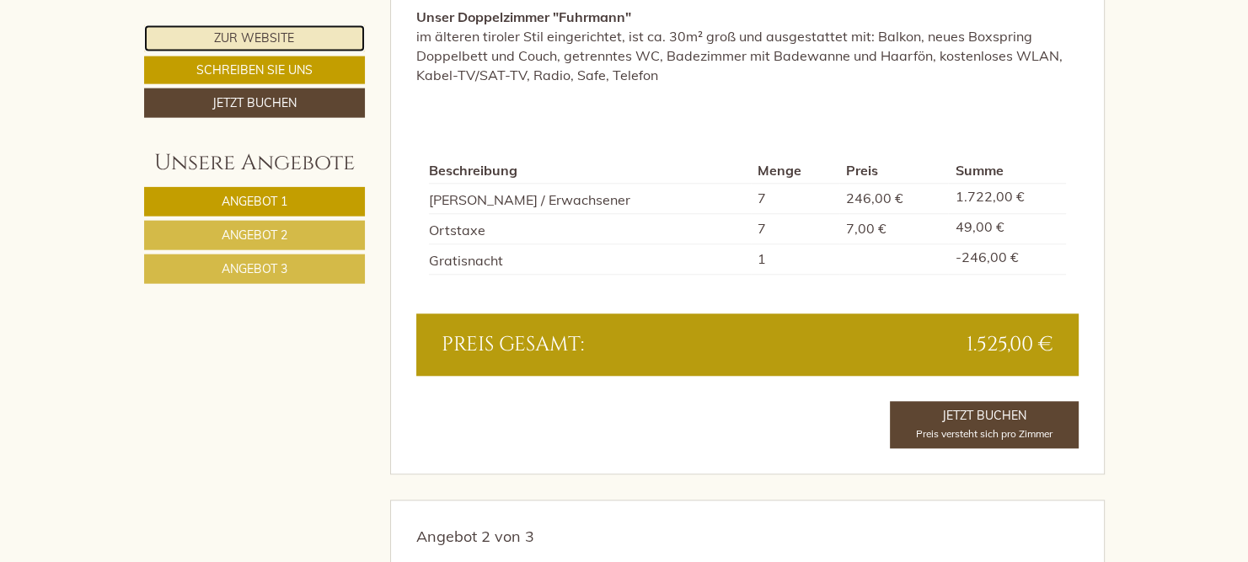
scroll to position [1512, 0]
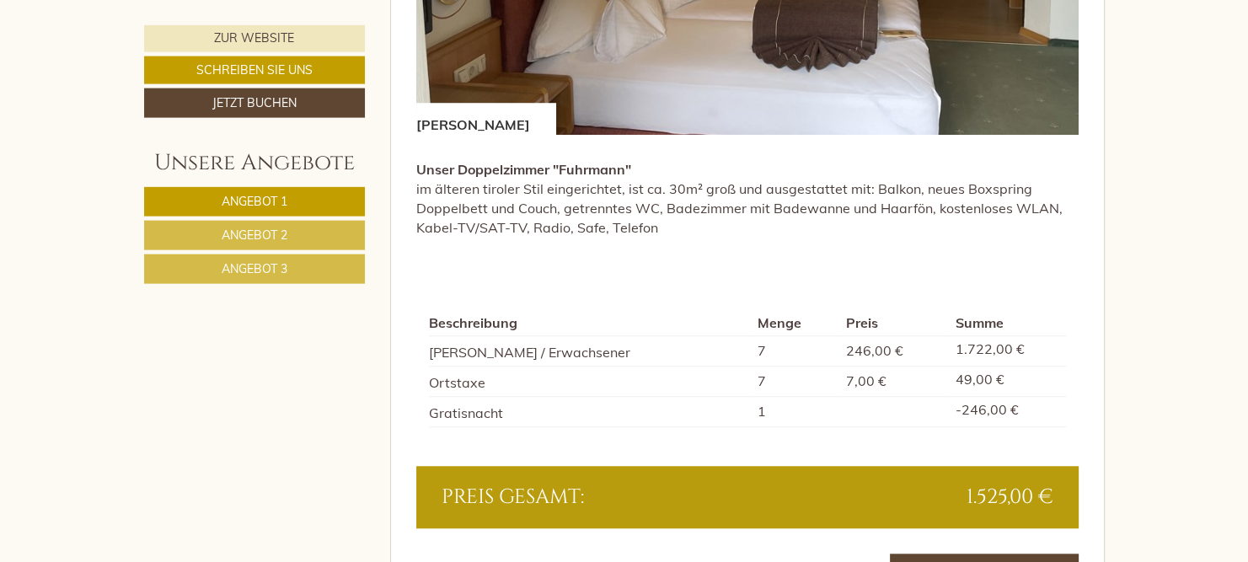
scroll to position [1068, 0]
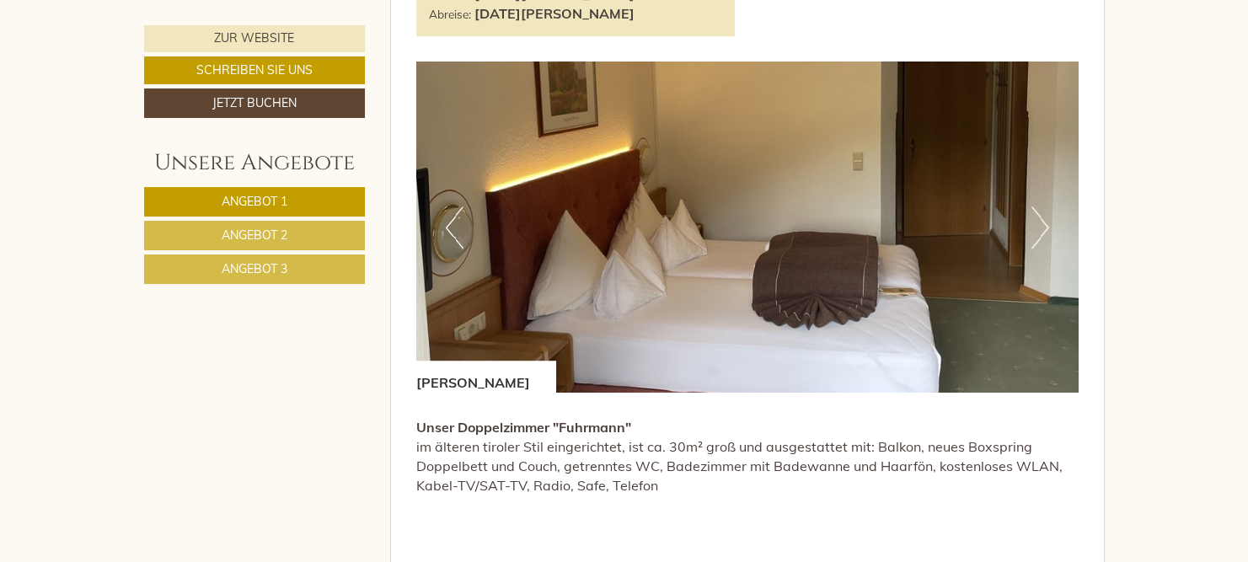
click at [1029, 244] on img at bounding box center [747, 227] width 662 height 331
click at [1033, 234] on button "Next" at bounding box center [1040, 227] width 18 height 42
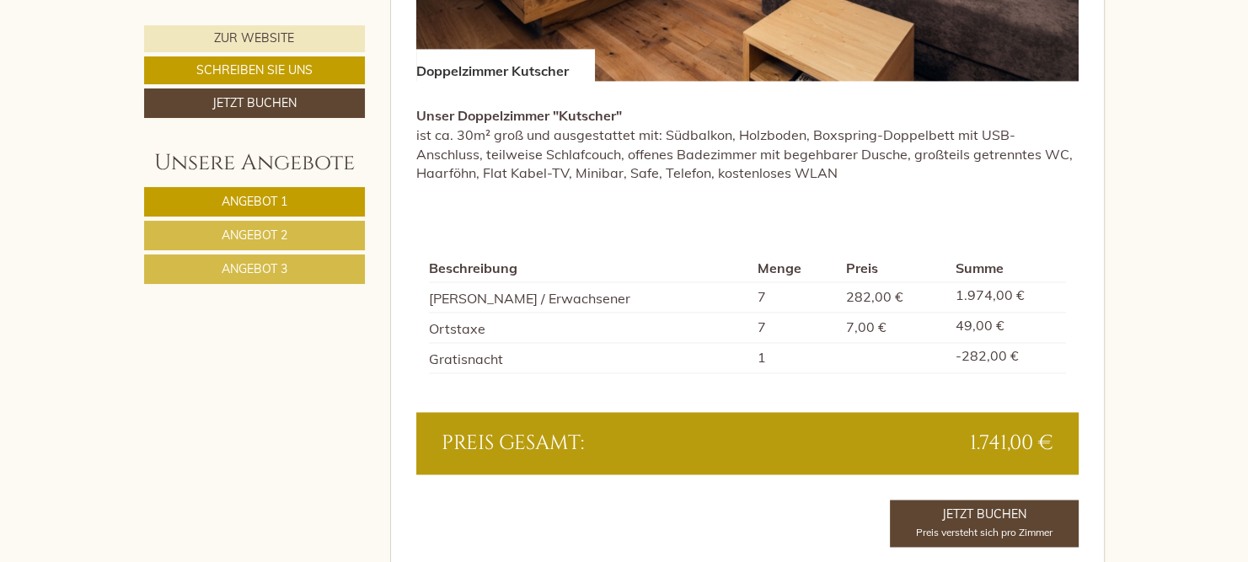
scroll to position [2135, 0]
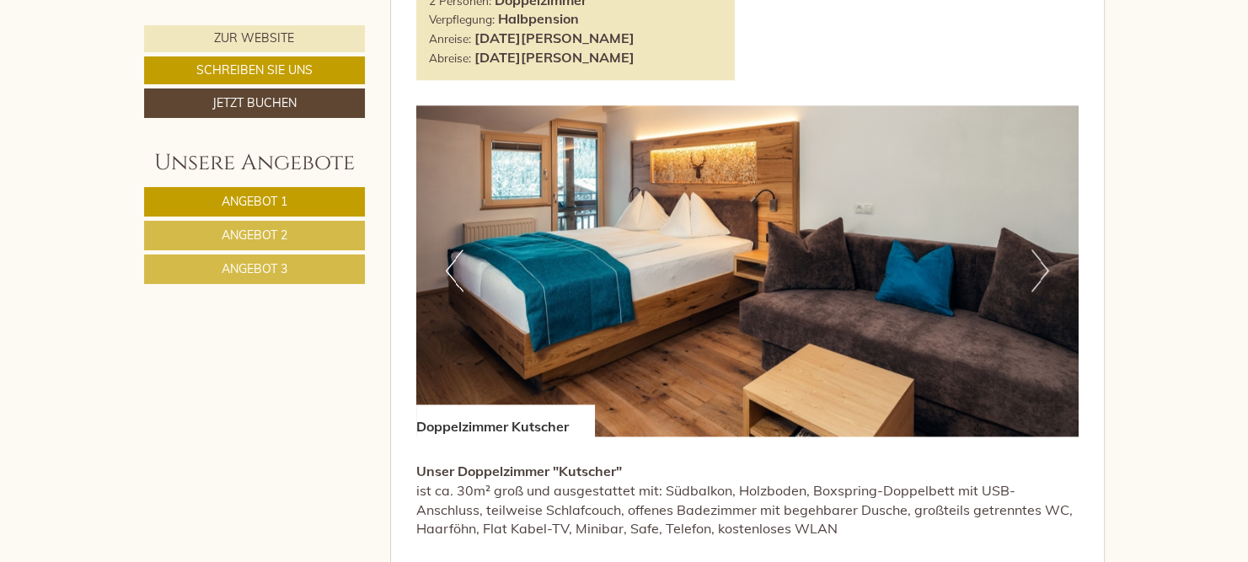
click at [1044, 270] on button "Next" at bounding box center [1040, 270] width 18 height 42
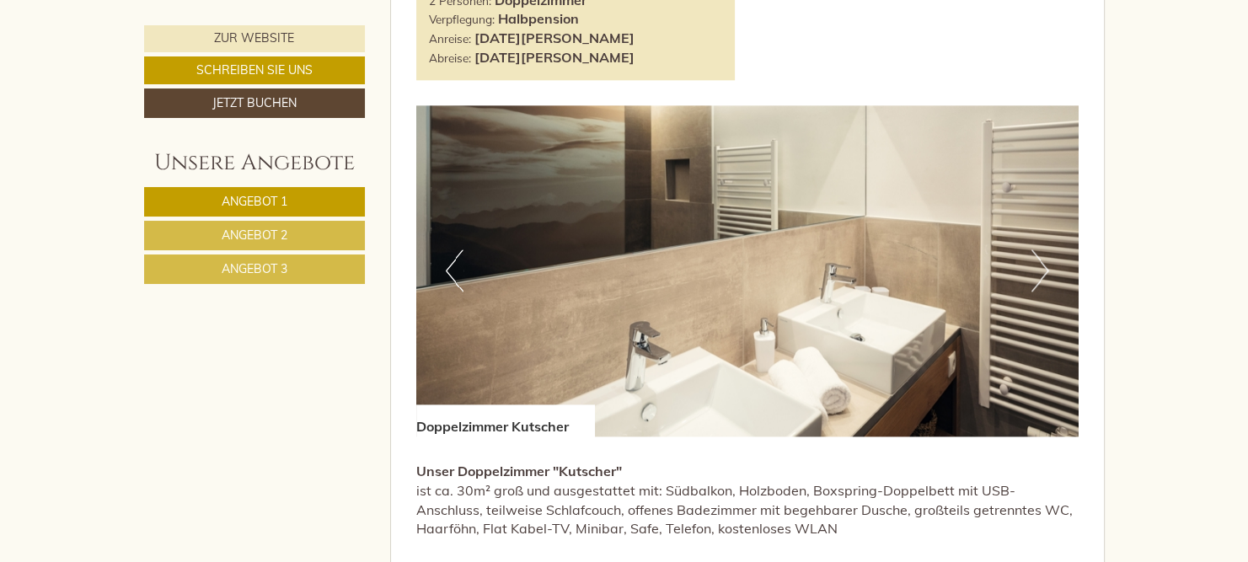
click at [1030, 274] on img at bounding box center [747, 270] width 662 height 331
click at [1037, 266] on button "Next" at bounding box center [1040, 270] width 18 height 42
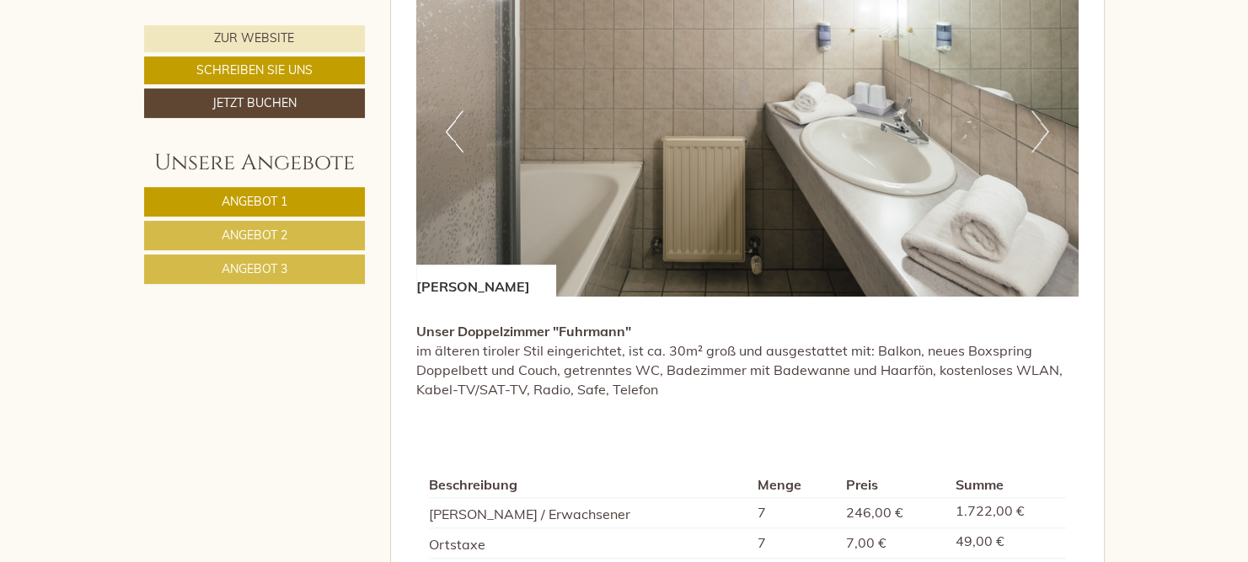
scroll to position [1068, 0]
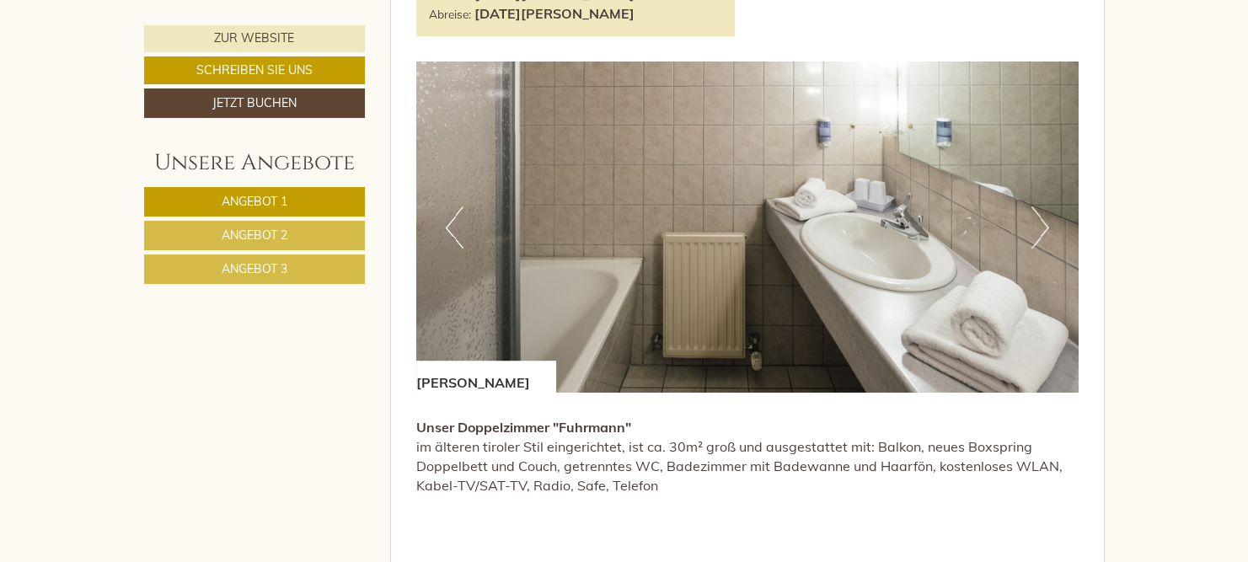
click at [1043, 224] on button "Next" at bounding box center [1040, 227] width 18 height 42
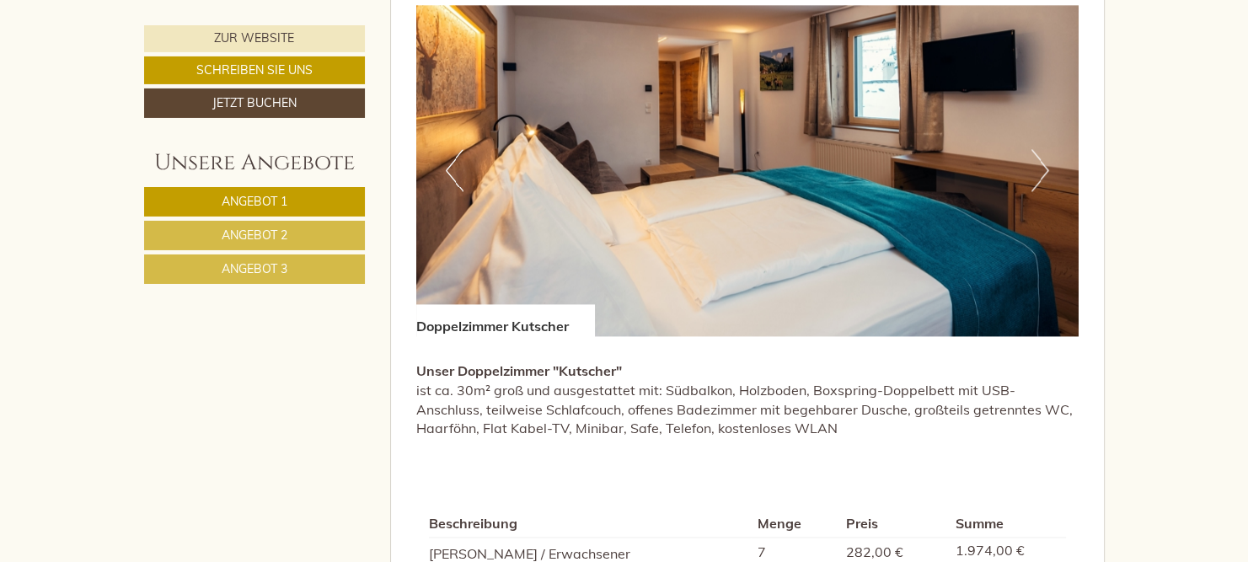
scroll to position [2135, 0]
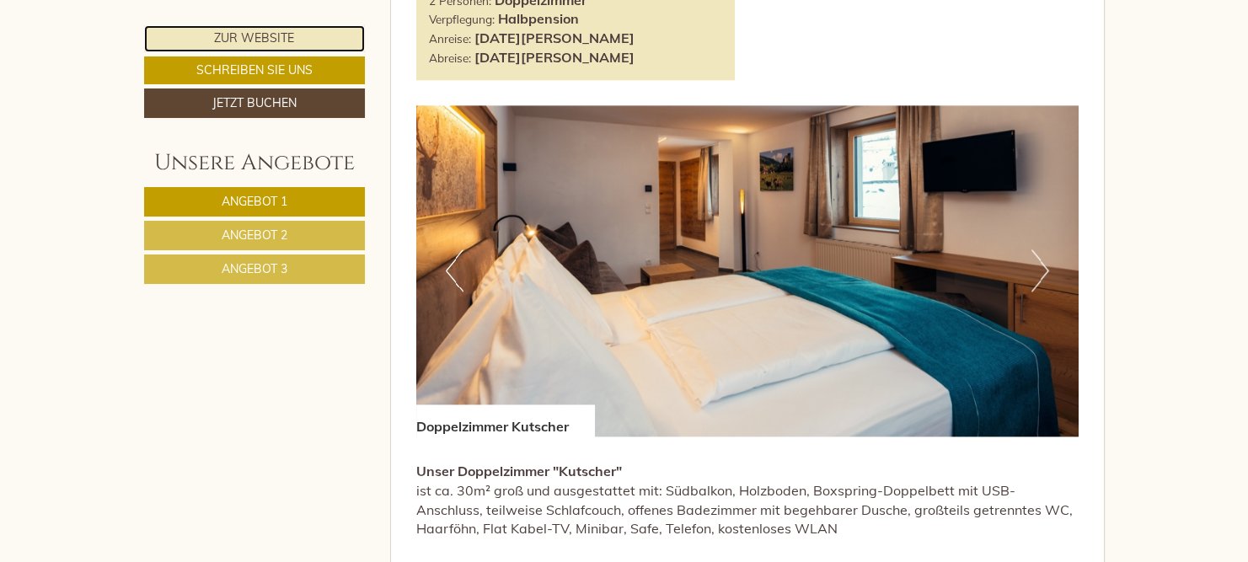
click at [245, 32] on link "Zur Website" at bounding box center [254, 38] width 221 height 27
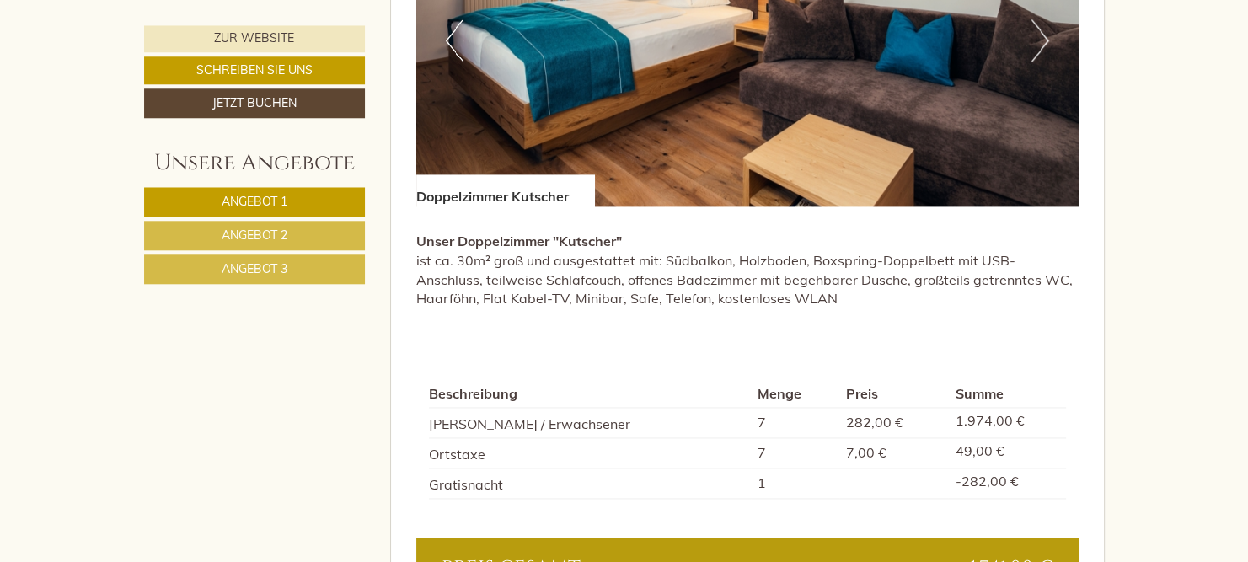
scroll to position [2402, 0]
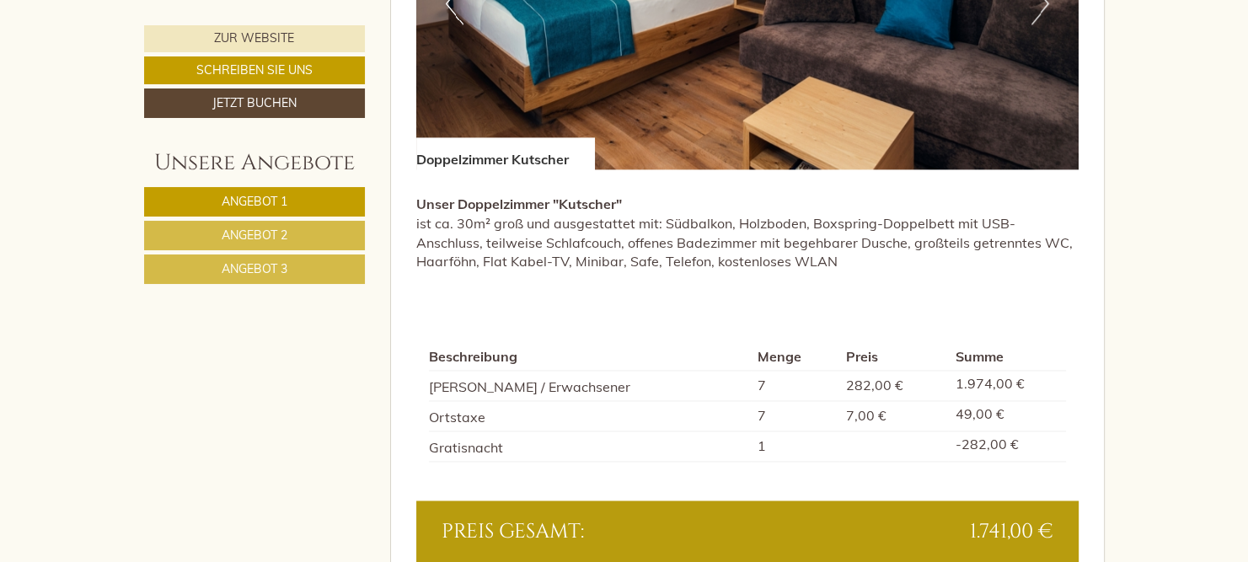
click at [260, 232] on span "Angebot 2" at bounding box center [255, 234] width 66 height 15
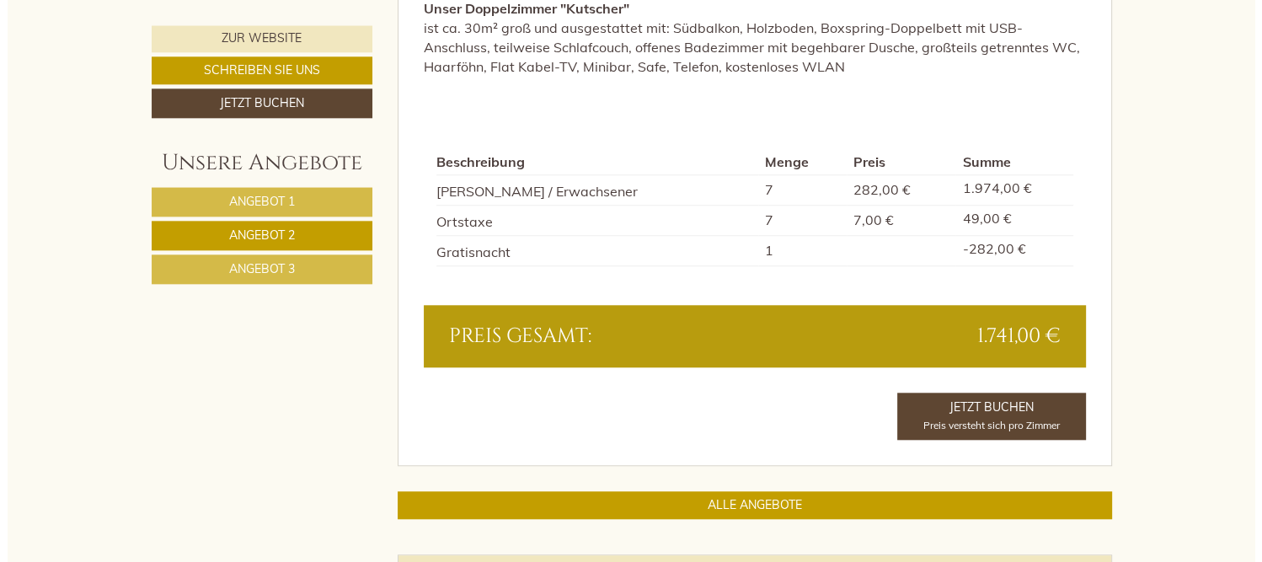
scroll to position [1489, 0]
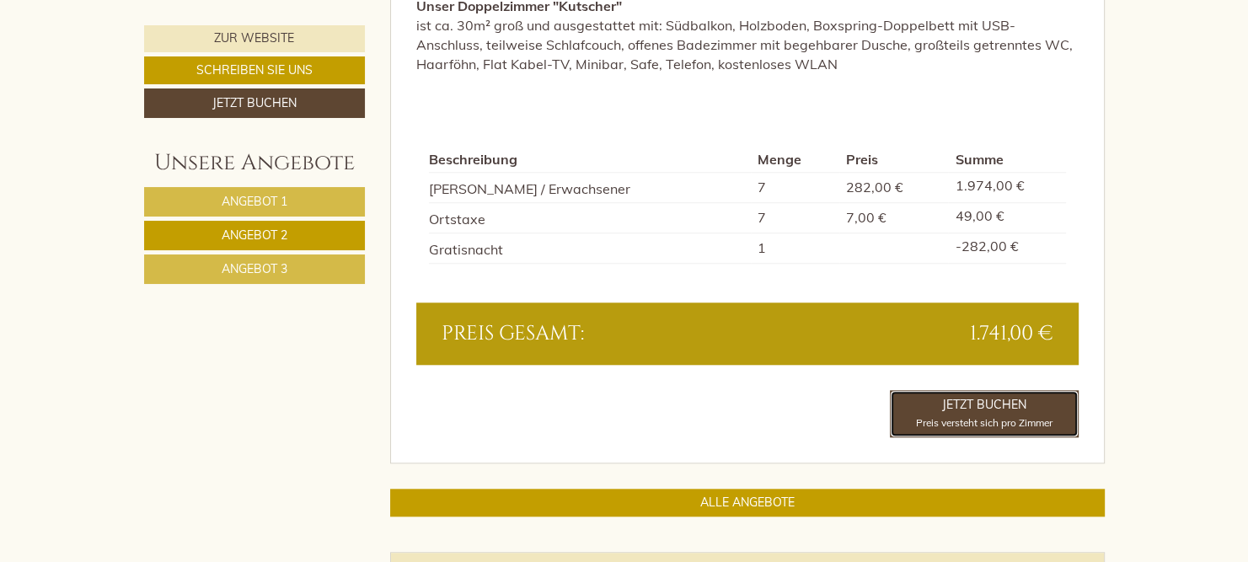
click at [986, 419] on span "Preis versteht sich pro Zimmer" at bounding box center [984, 422] width 136 height 13
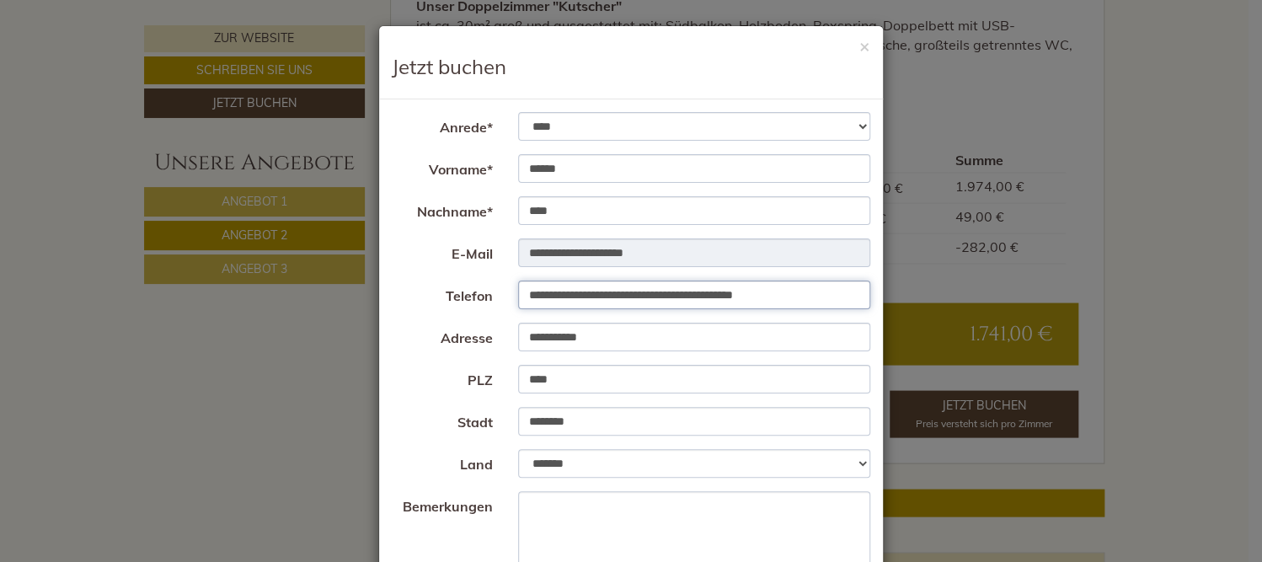
drag, startPoint x: 721, startPoint y: 293, endPoint x: 480, endPoint y: 296, distance: 241.0
click at [480, 296] on div "**********" at bounding box center [631, 295] width 504 height 29
click at [554, 292] on input "**********" at bounding box center [694, 295] width 353 height 29
click at [570, 295] on input "**********" at bounding box center [694, 295] width 353 height 29
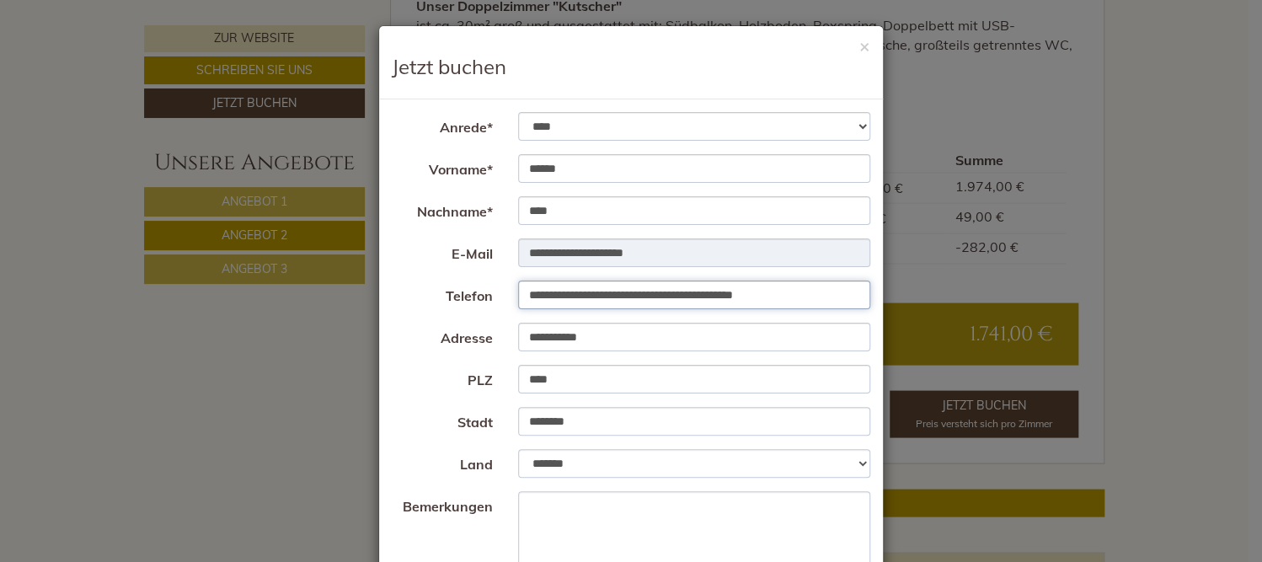
click at [723, 295] on input "**********" at bounding box center [694, 295] width 353 height 29
click at [722, 296] on input "**********" at bounding box center [694, 295] width 353 height 29
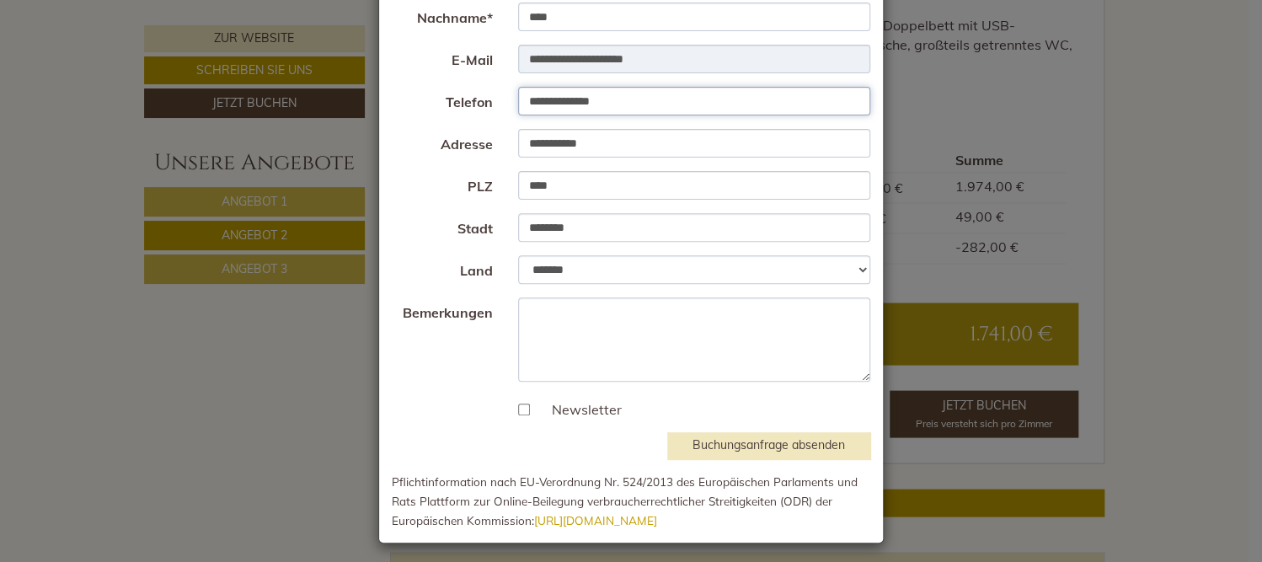
scroll to position [199, 0]
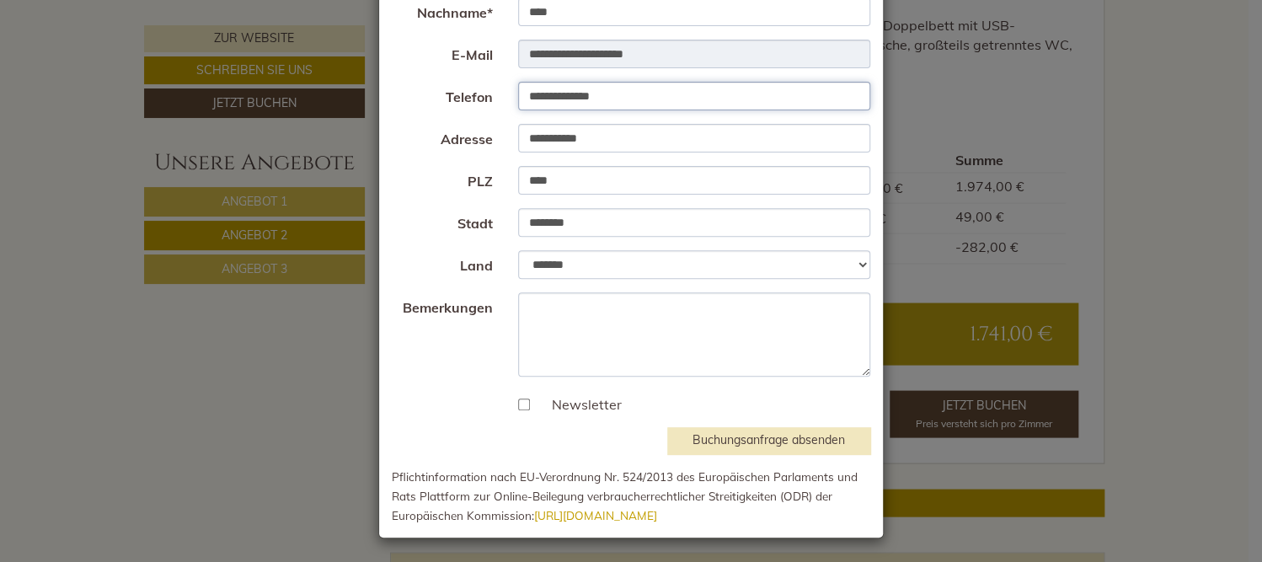
type input "**********"
click at [752, 440] on button "Buchungsanfrage absenden" at bounding box center [768, 440] width 203 height 27
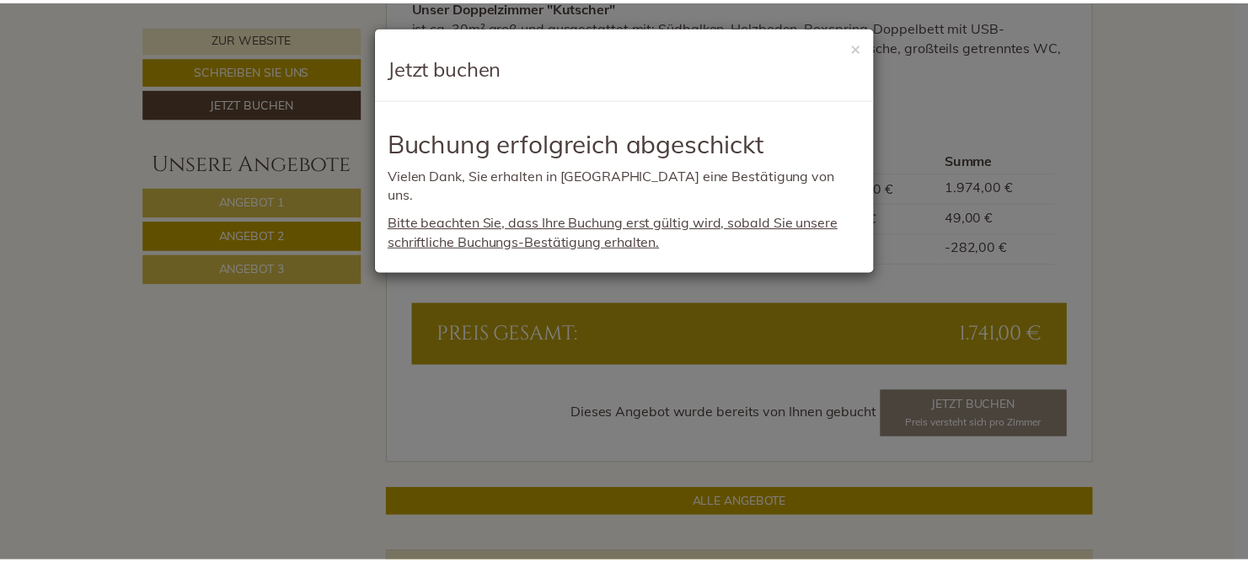
scroll to position [0, 0]
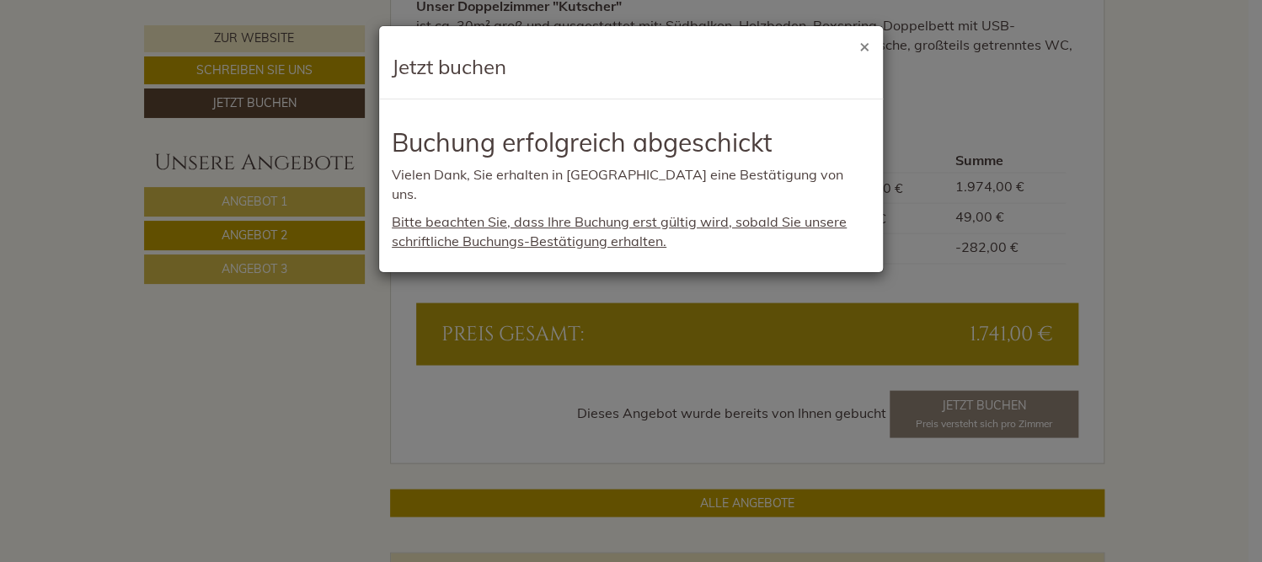
click at [864, 48] on button "×" at bounding box center [864, 46] width 11 height 18
